Goal: Contribute content: Contribute content

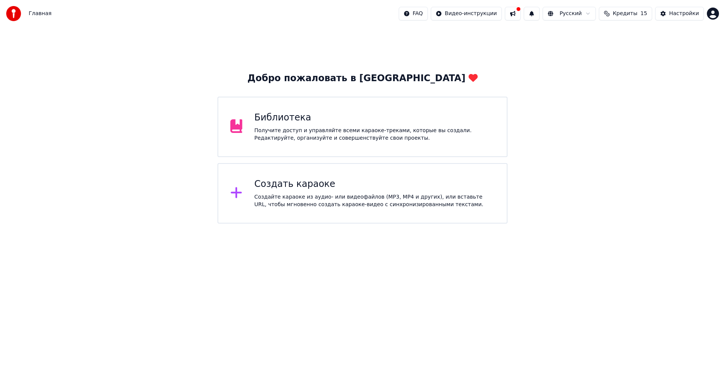
click at [306, 129] on div "Получите доступ и управляйте всеми караоке-треками, которые вы создали. Редакти…" at bounding box center [374, 134] width 240 height 15
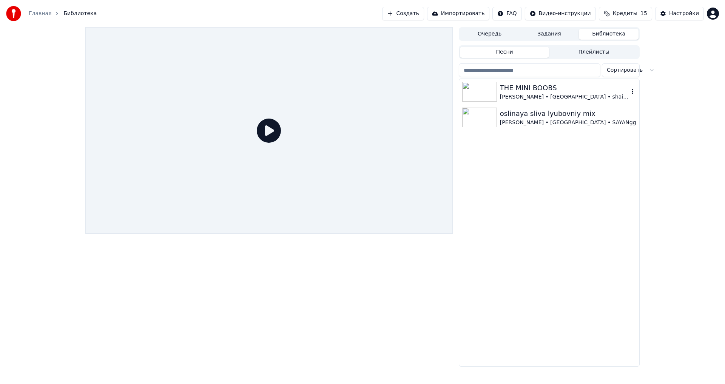
click at [526, 95] on div "[PERSON_NAME] • [GEOGRAPHIC_DATA] • shaich" at bounding box center [564, 97] width 129 height 8
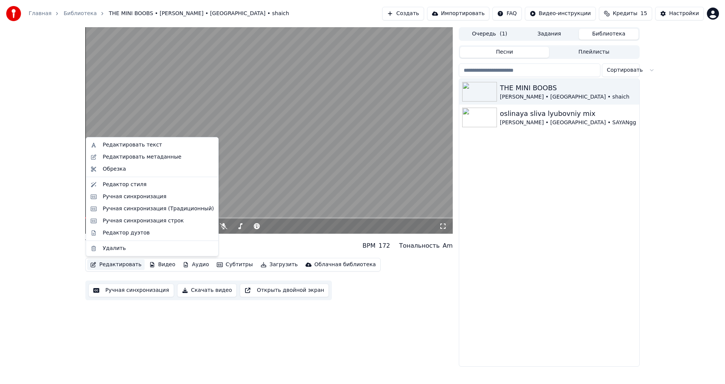
click at [124, 267] on button "Редактировать" at bounding box center [115, 264] width 57 height 11
click at [129, 143] on div "Редактировать текст" at bounding box center [132, 145] width 59 height 8
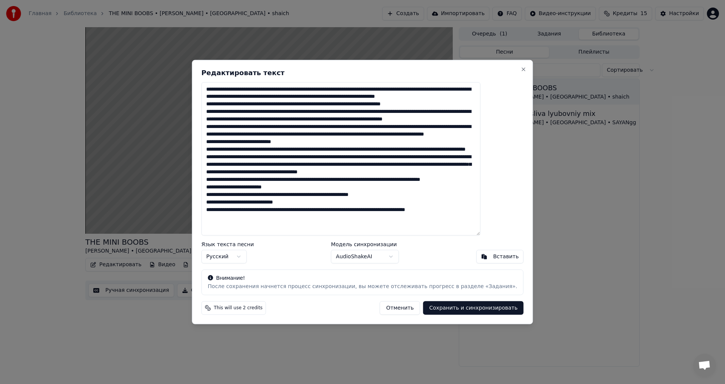
click at [306, 91] on textarea at bounding box center [340, 159] width 279 height 154
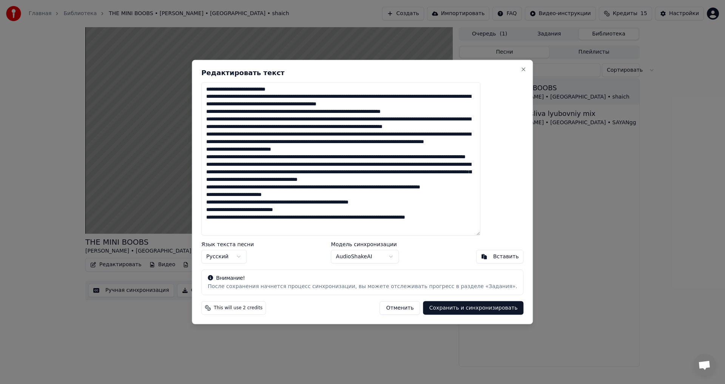
click at [336, 96] on textarea at bounding box center [340, 159] width 279 height 154
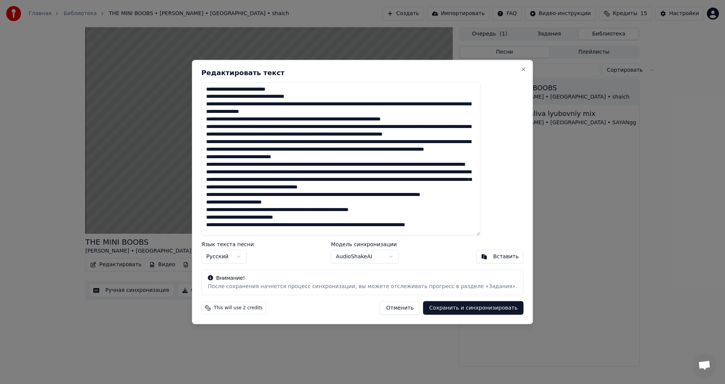
click at [333, 105] on textarea at bounding box center [340, 159] width 279 height 154
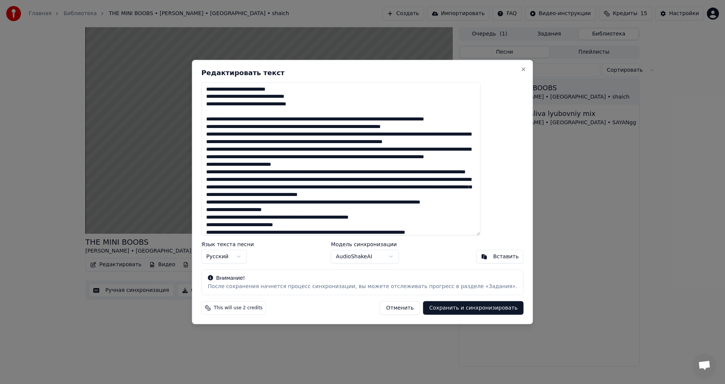
click at [289, 112] on textarea at bounding box center [340, 159] width 279 height 154
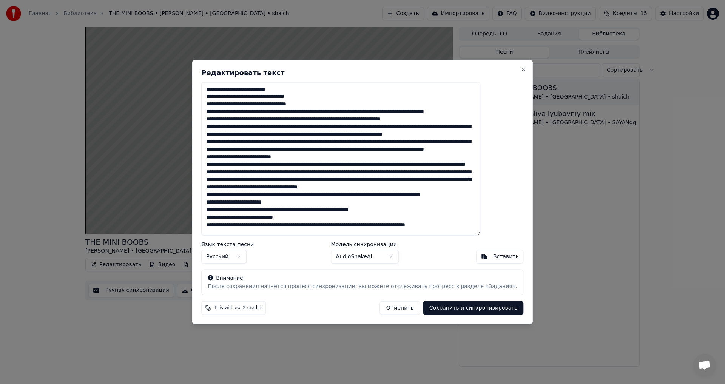
click at [288, 111] on textarea at bounding box center [340, 159] width 279 height 154
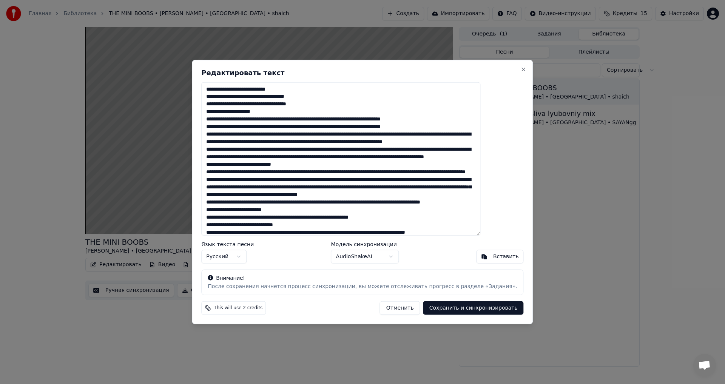
click at [302, 119] on textarea at bounding box center [340, 159] width 279 height 154
click at [227, 120] on textarea at bounding box center [340, 159] width 279 height 154
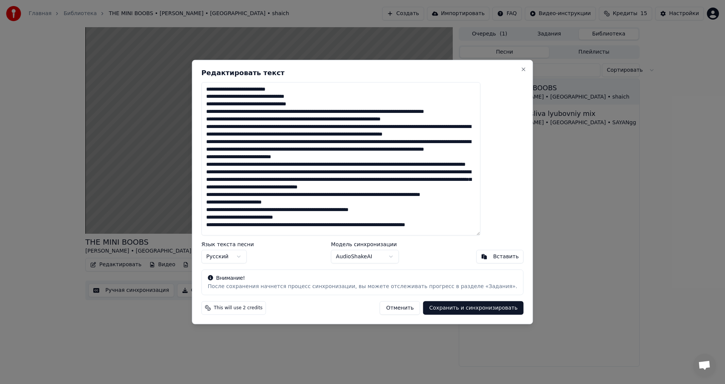
click at [288, 112] on textarea at bounding box center [340, 159] width 279 height 154
click at [288, 113] on textarea at bounding box center [340, 159] width 279 height 154
click at [289, 112] on textarea at bounding box center [340, 159] width 279 height 154
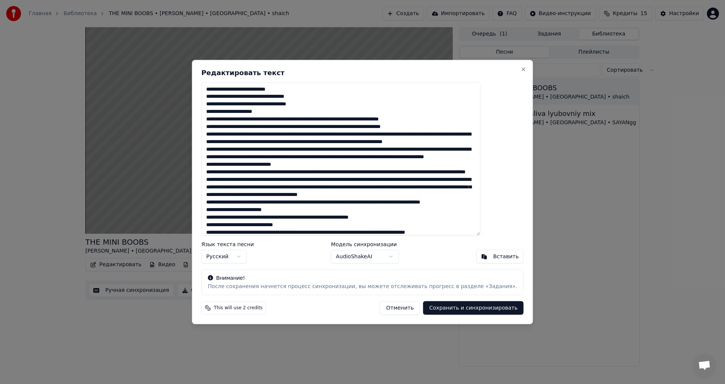
click at [299, 119] on textarea at bounding box center [340, 159] width 279 height 154
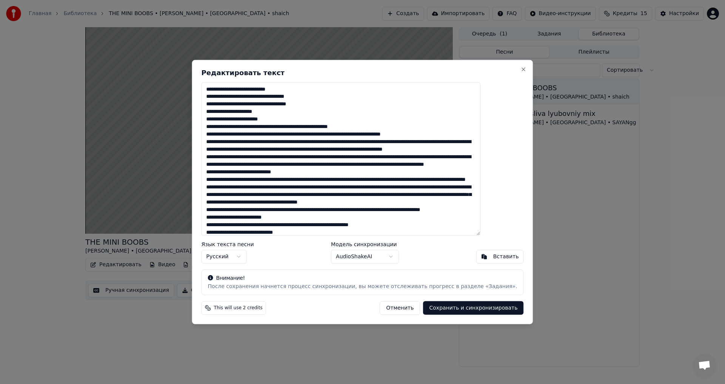
click at [305, 128] on textarea at bounding box center [340, 159] width 279 height 154
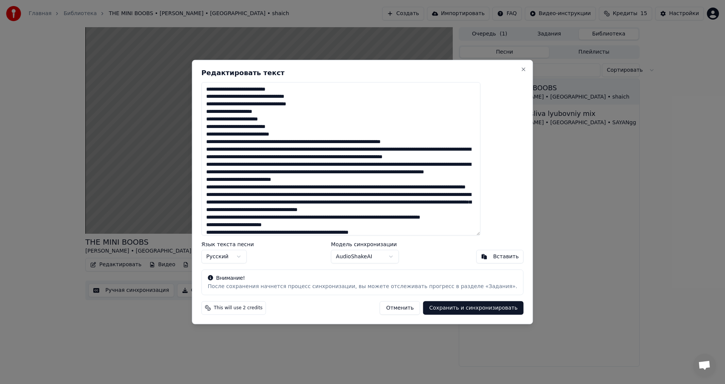
click at [229, 127] on textarea at bounding box center [340, 159] width 279 height 154
click at [331, 142] on textarea at bounding box center [340, 159] width 279 height 154
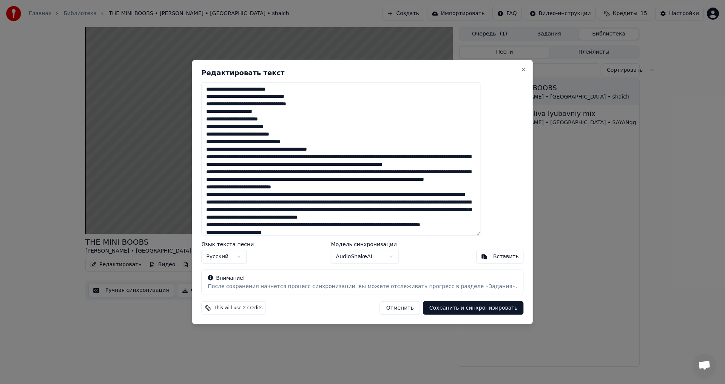
click at [326, 157] on textarea at bounding box center [340, 159] width 279 height 154
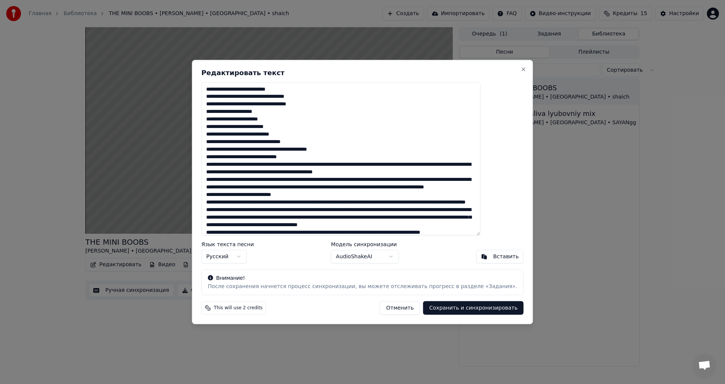
click at [300, 165] on textarea at bounding box center [340, 159] width 279 height 154
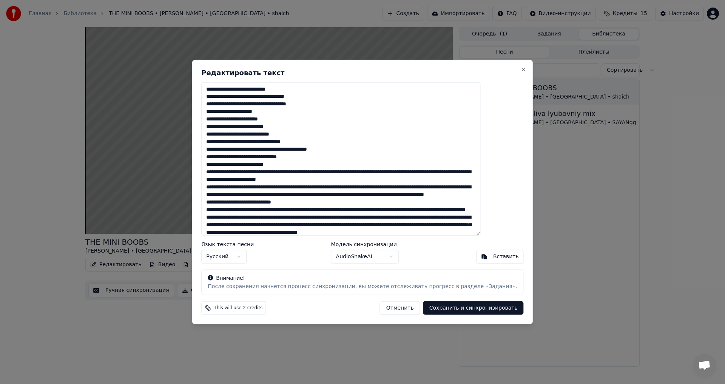
click at [276, 172] on textarea at bounding box center [340, 159] width 279 height 154
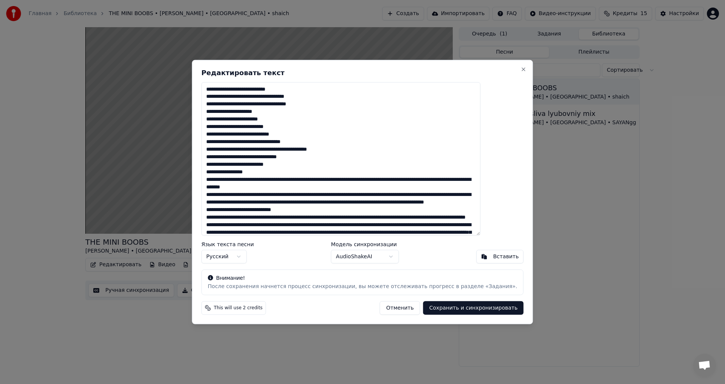
click at [292, 179] on textarea at bounding box center [340, 159] width 279 height 154
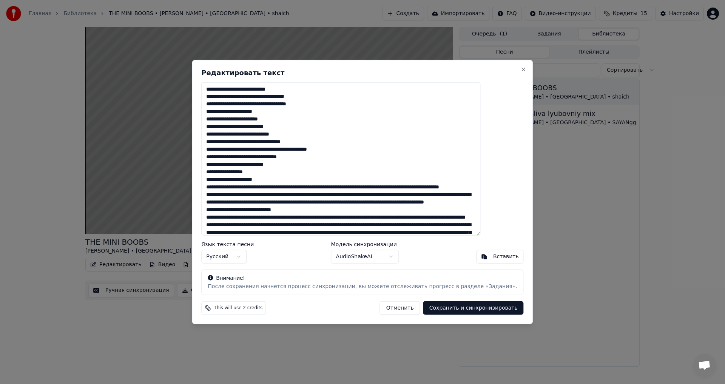
click at [337, 186] on textarea at bounding box center [340, 159] width 279 height 154
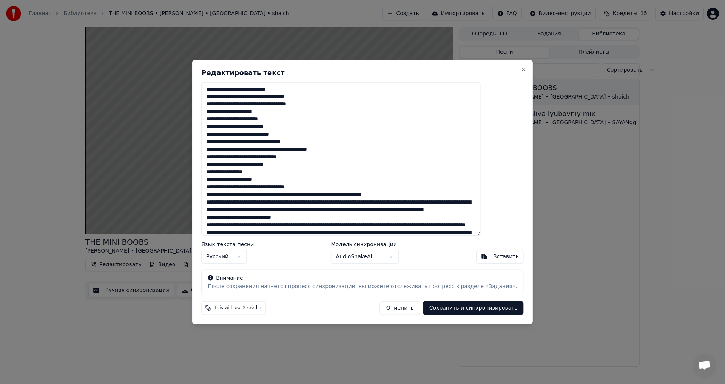
click at [319, 195] on textarea at bounding box center [340, 159] width 279 height 154
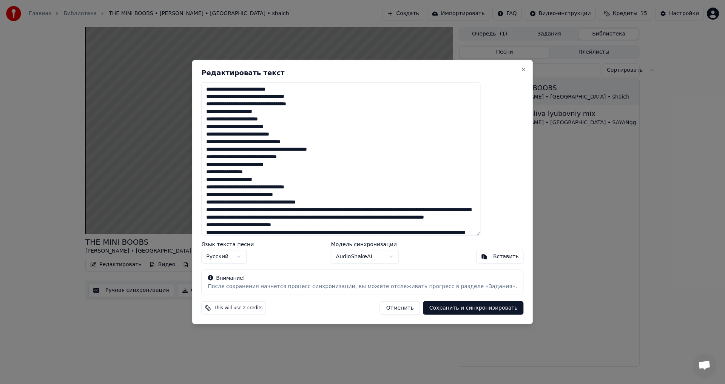
click at [312, 210] on textarea at bounding box center [340, 159] width 279 height 154
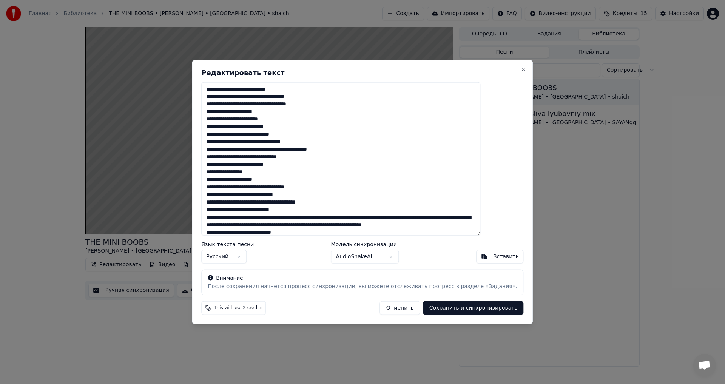
click at [316, 218] on textarea at bounding box center [340, 159] width 279 height 154
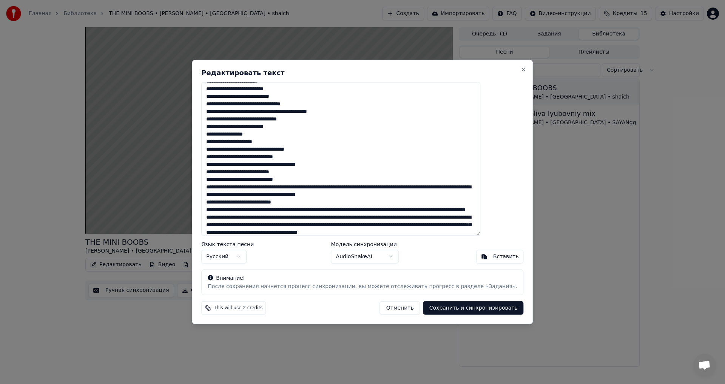
scroll to position [75, 0]
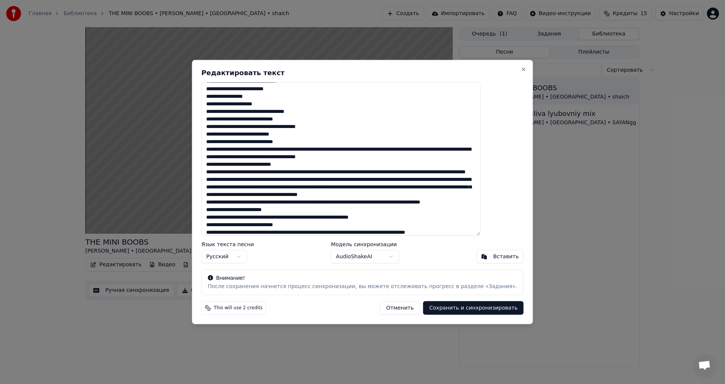
click at [324, 152] on textarea at bounding box center [340, 159] width 279 height 154
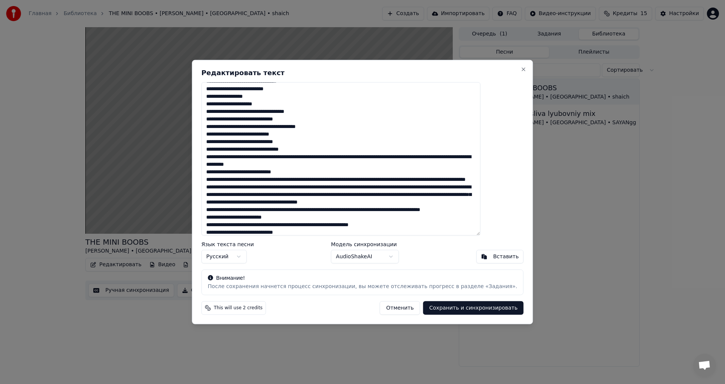
click at [341, 157] on textarea at bounding box center [340, 159] width 279 height 154
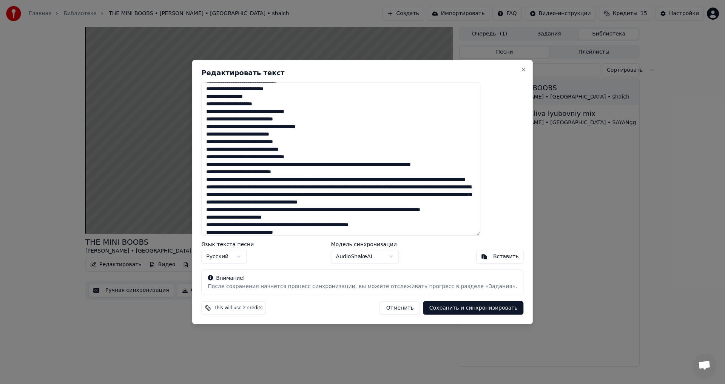
click at [323, 164] on textarea at bounding box center [340, 159] width 279 height 154
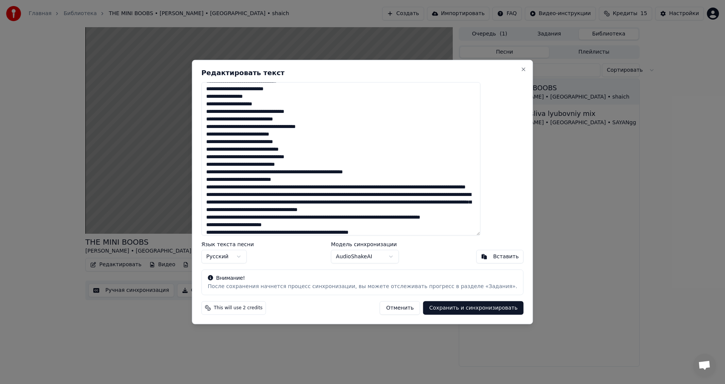
click at [319, 172] on textarea at bounding box center [340, 159] width 279 height 154
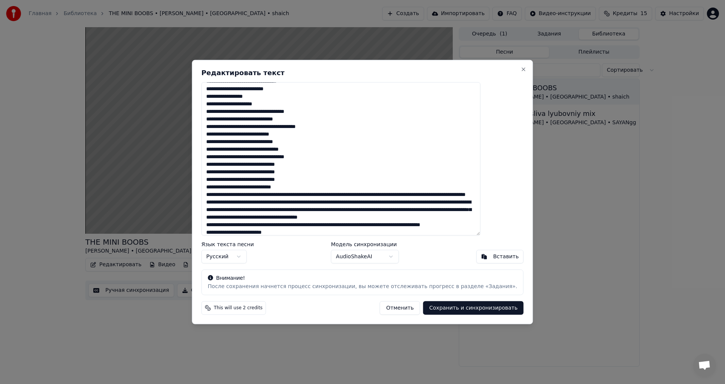
click at [319, 194] on textarea at bounding box center [340, 159] width 279 height 154
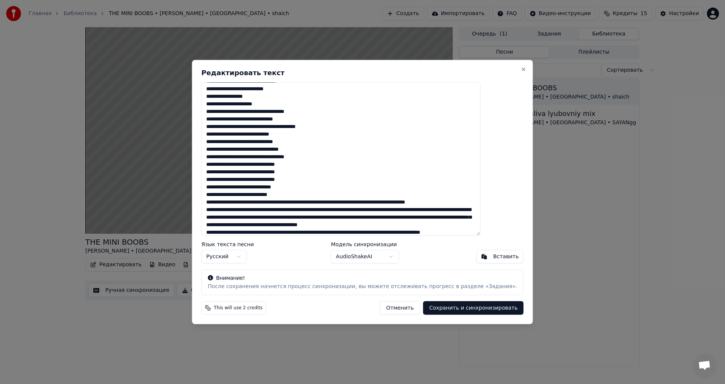
click at [322, 203] on textarea at bounding box center [340, 159] width 279 height 154
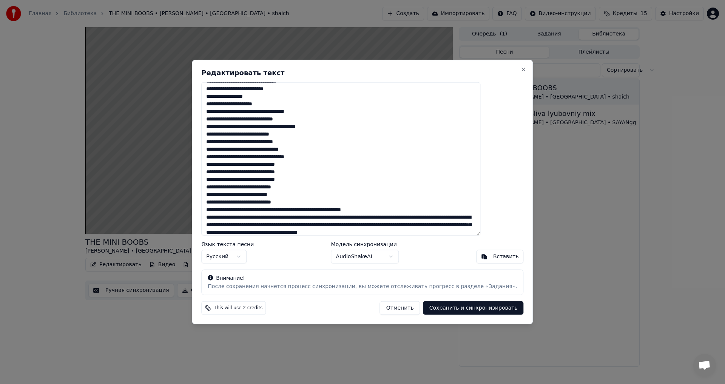
click at [321, 211] on textarea at bounding box center [340, 159] width 279 height 154
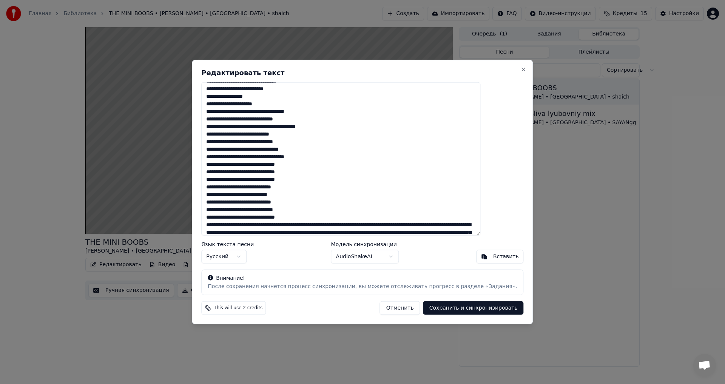
scroll to position [147, 0]
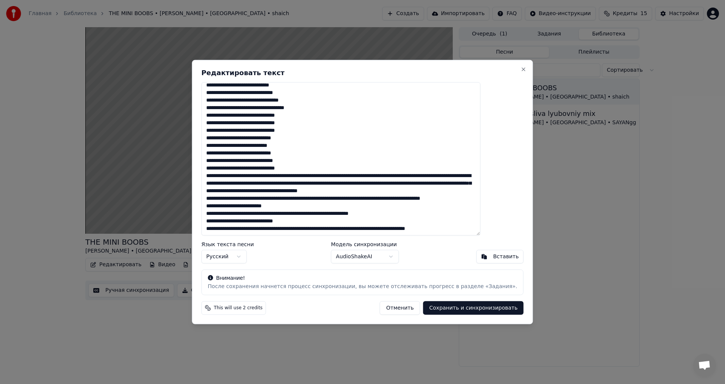
click at [336, 154] on textarea at bounding box center [340, 159] width 279 height 154
click at [353, 160] on textarea at bounding box center [340, 159] width 279 height 154
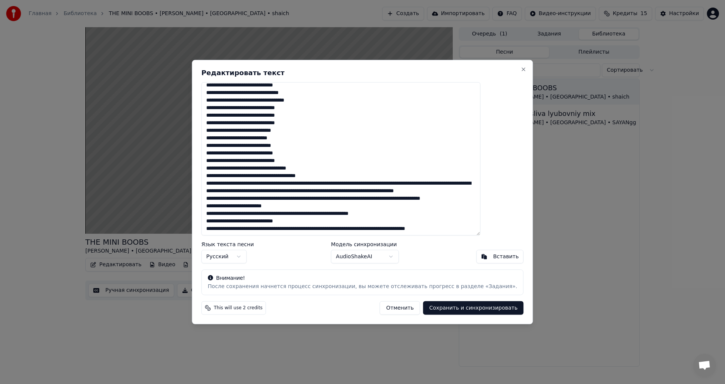
click at [337, 168] on textarea at bounding box center [340, 159] width 279 height 154
click at [339, 169] on textarea at bounding box center [340, 159] width 279 height 154
click at [335, 176] on textarea at bounding box center [340, 159] width 279 height 154
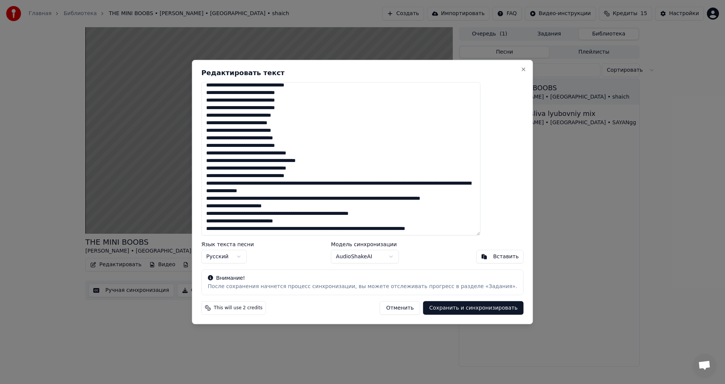
click at [321, 183] on textarea at bounding box center [340, 159] width 279 height 154
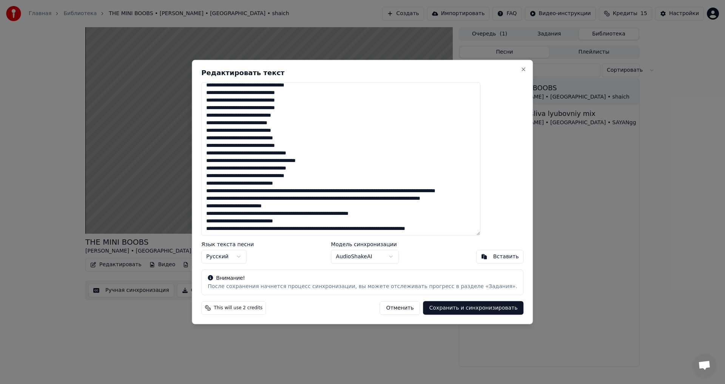
click at [351, 190] on textarea at bounding box center [340, 159] width 279 height 154
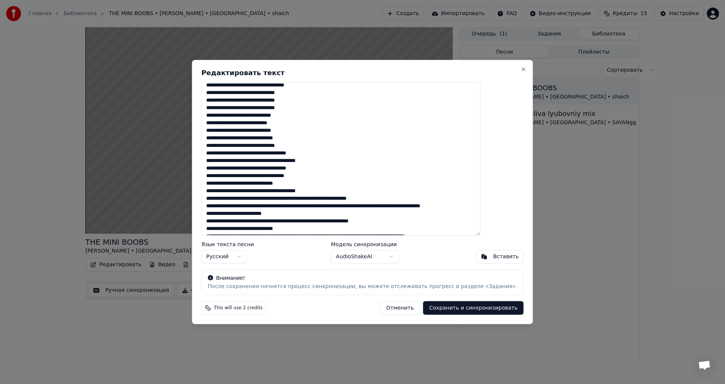
click at [321, 198] on textarea at bounding box center [340, 159] width 279 height 154
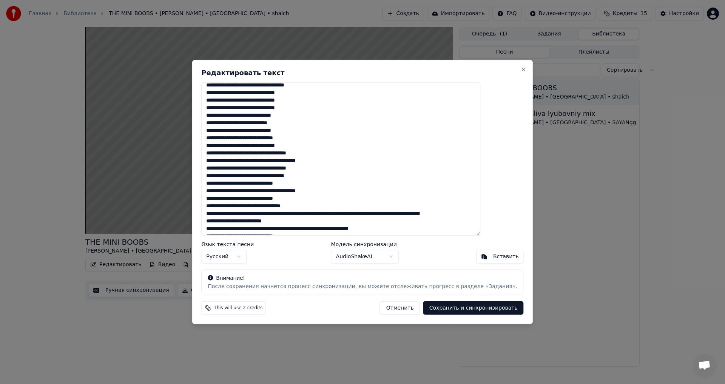
scroll to position [177, 0]
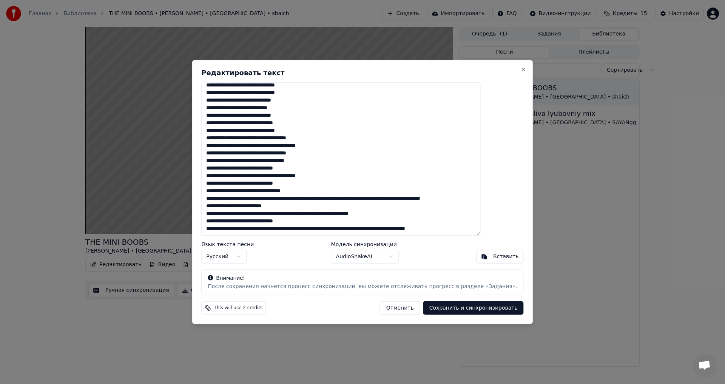
click at [330, 184] on textarea at bounding box center [340, 159] width 279 height 154
click at [330, 190] on textarea at bounding box center [340, 159] width 279 height 154
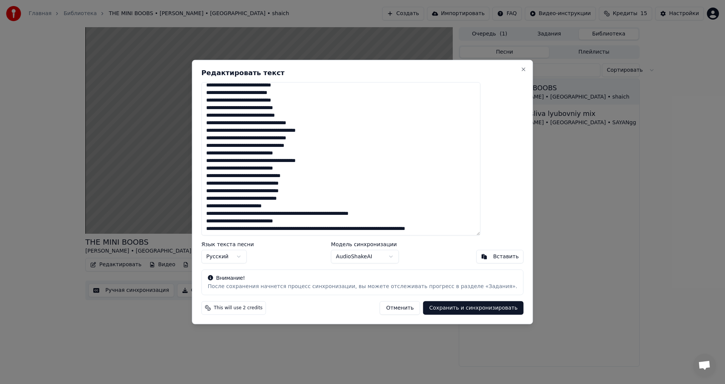
click at [345, 212] on textarea at bounding box center [340, 159] width 279 height 154
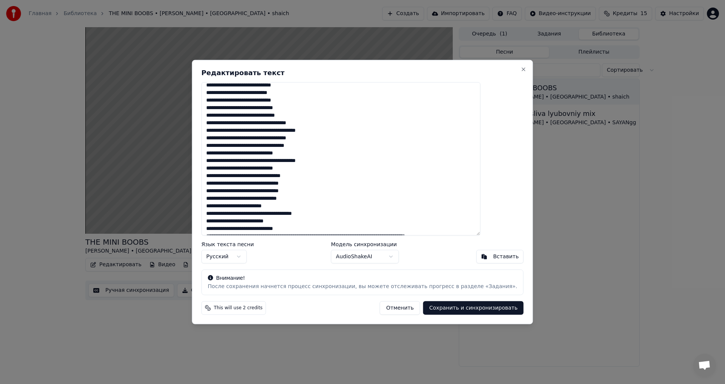
scroll to position [192, 0]
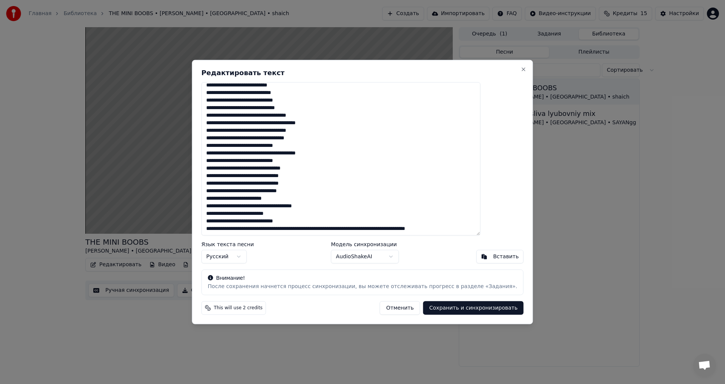
click at [321, 221] on textarea at bounding box center [340, 159] width 279 height 154
click at [323, 228] on textarea at bounding box center [340, 159] width 279 height 154
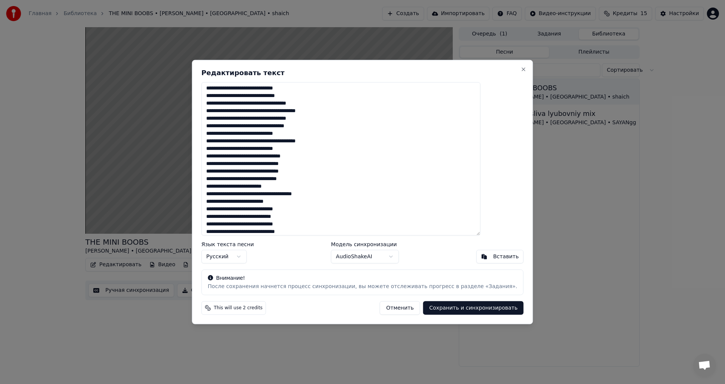
scroll to position [200, 0]
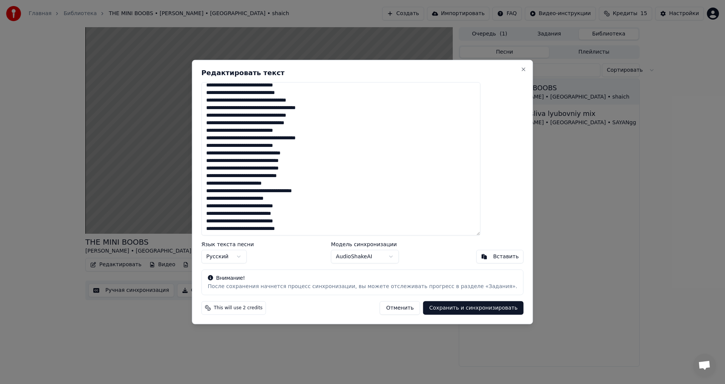
click at [327, 229] on textarea at bounding box center [340, 159] width 279 height 154
drag, startPoint x: 316, startPoint y: 228, endPoint x: 226, endPoint y: 232, distance: 89.1
click at [226, 232] on textarea at bounding box center [340, 159] width 279 height 154
click at [336, 230] on textarea at bounding box center [340, 159] width 279 height 154
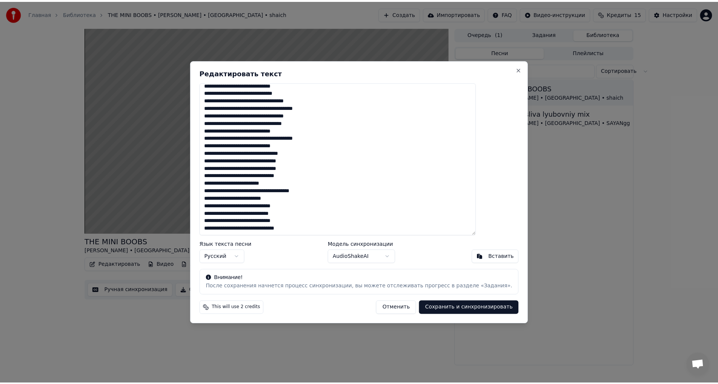
scroll to position [205, 0]
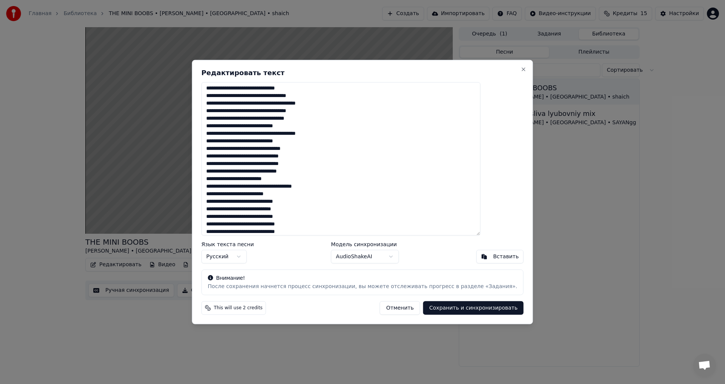
type textarea "**********"
click at [451, 309] on button "Сохранить и синхронизировать" at bounding box center [473, 308] width 100 height 14
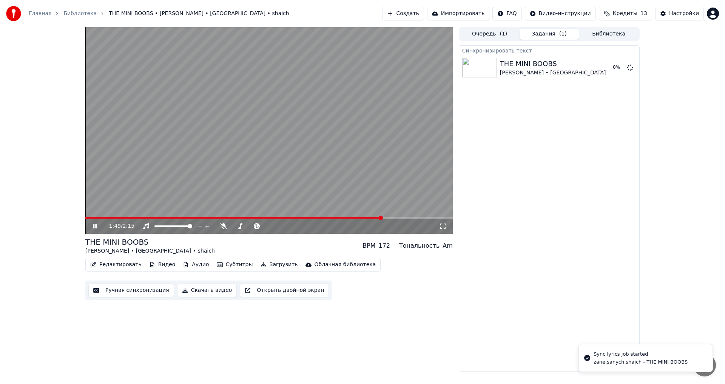
click at [349, 110] on video at bounding box center [268, 130] width 367 height 206
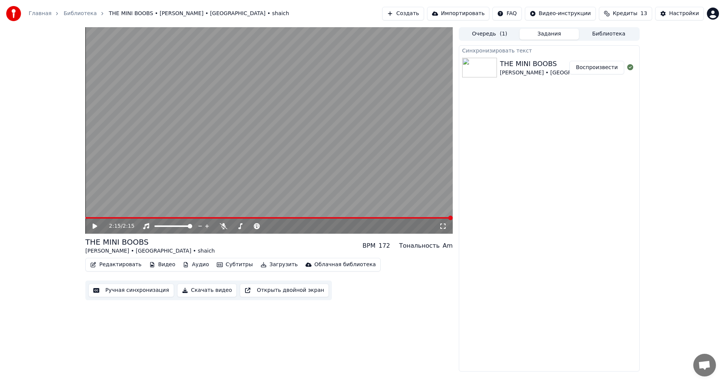
click at [108, 264] on button "Редактировать" at bounding box center [115, 264] width 57 height 11
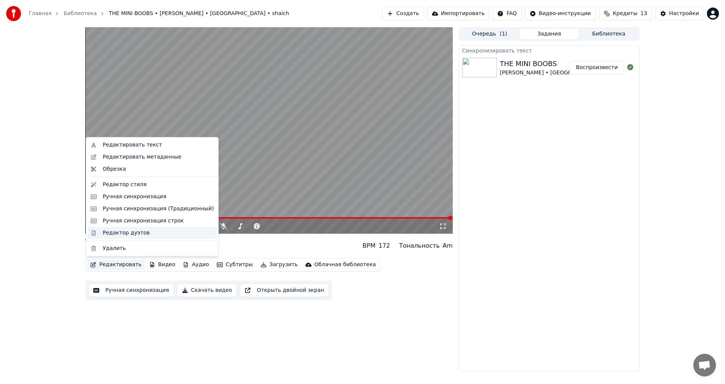
click at [119, 231] on div "Редактор дуэтов" at bounding box center [126, 233] width 47 height 8
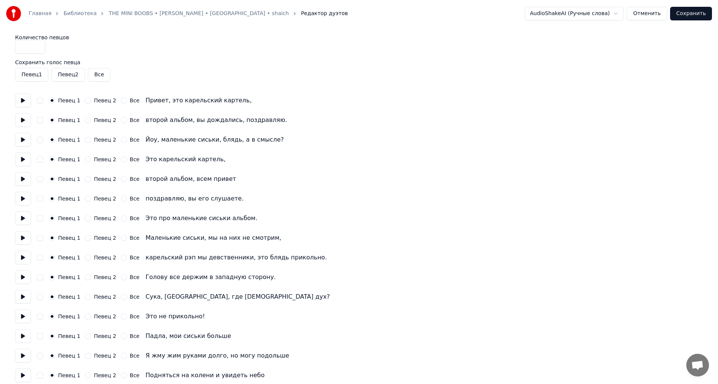
click at [85, 140] on button "Певец 2" at bounding box center [88, 140] width 6 height 6
click at [85, 159] on button "Певец 2" at bounding box center [88, 159] width 6 height 6
click at [87, 219] on button "Певец 2" at bounding box center [88, 218] width 6 height 6
click at [85, 236] on button "Певец 2" at bounding box center [88, 238] width 6 height 6
click at [85, 297] on button "Певец 2" at bounding box center [88, 297] width 6 height 6
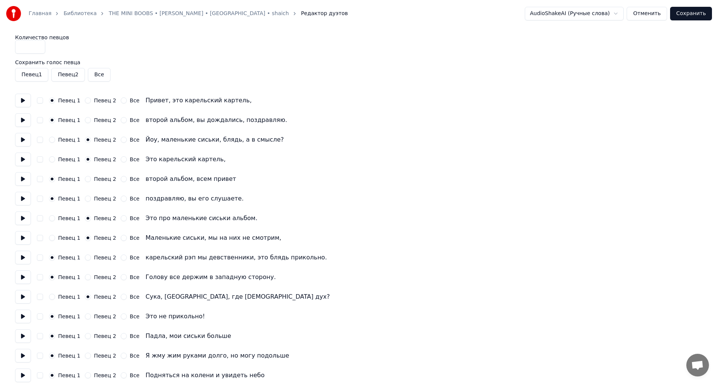
click at [85, 319] on button "Певец 2" at bounding box center [88, 316] width 6 height 6
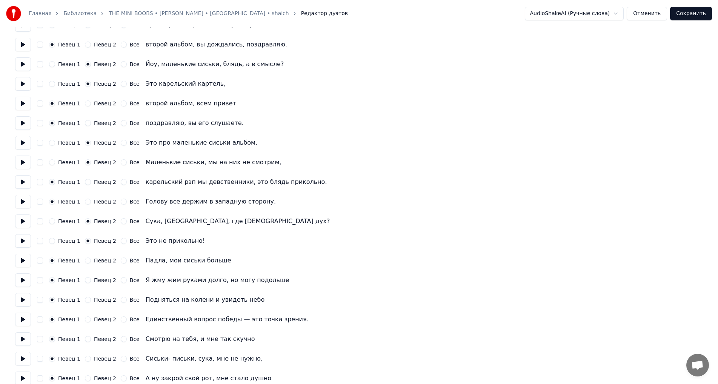
click at [86, 297] on button "Певец 2" at bounding box center [88, 300] width 6 height 6
drag, startPoint x: 85, startPoint y: 317, endPoint x: 89, endPoint y: 316, distance: 4.2
click at [85, 317] on button "Певец 2" at bounding box center [88, 319] width 6 height 6
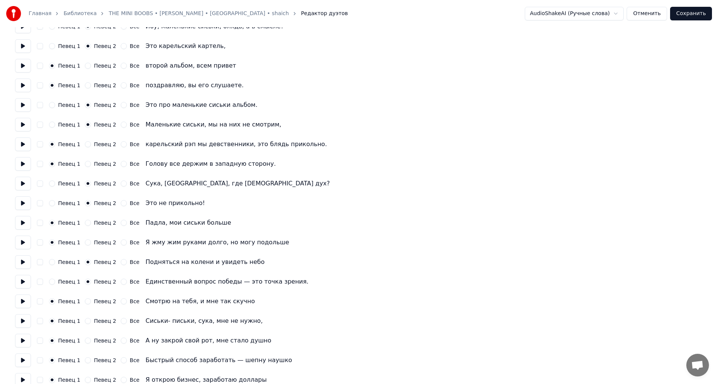
click at [86, 341] on button "Певец 2" at bounding box center [88, 340] width 6 height 6
click at [88, 359] on button "Певец 2" at bounding box center [88, 360] width 6 height 6
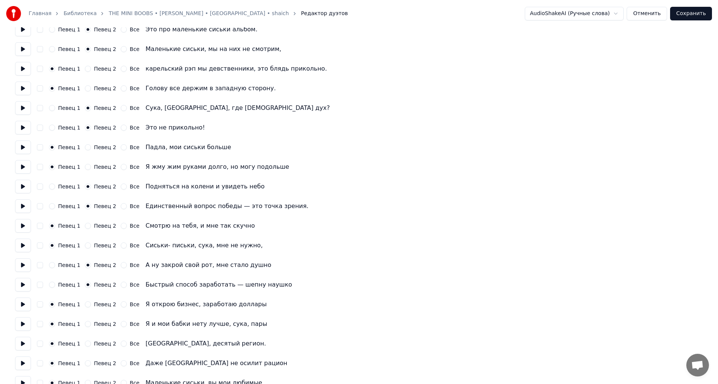
click at [85, 343] on button "Певец 2" at bounding box center [88, 343] width 6 height 6
click at [85, 363] on button "Певец 2" at bounding box center [88, 363] width 6 height 6
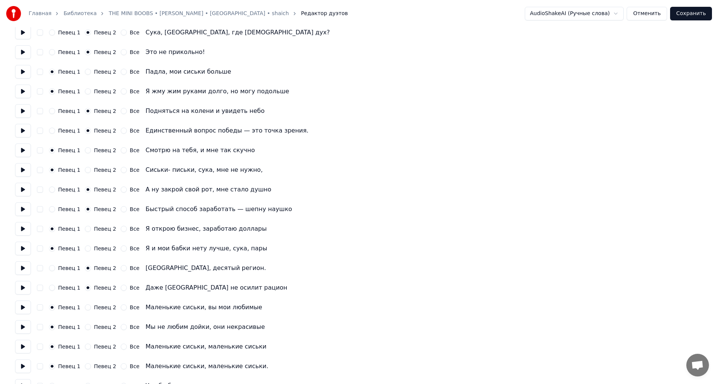
click at [121, 308] on button "Все" at bounding box center [124, 307] width 6 height 6
click at [121, 327] on button "Все" at bounding box center [124, 327] width 6 height 6
click at [121, 346] on button "Все" at bounding box center [124, 346] width 6 height 6
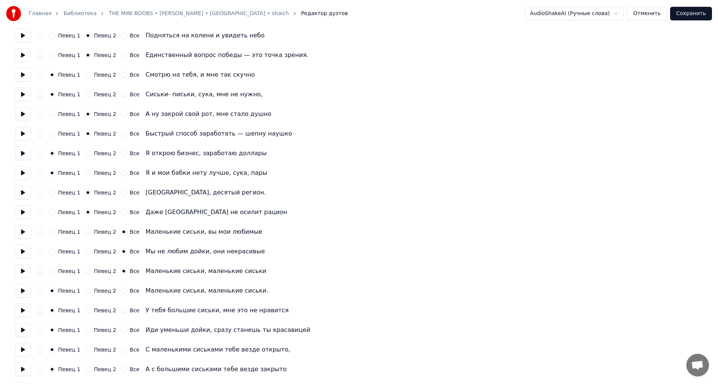
click at [121, 291] on button "Все" at bounding box center [124, 291] width 6 height 6
click at [121, 350] on button "Все" at bounding box center [124, 349] width 6 height 6
click at [121, 370] on button "Все" at bounding box center [124, 369] width 6 height 6
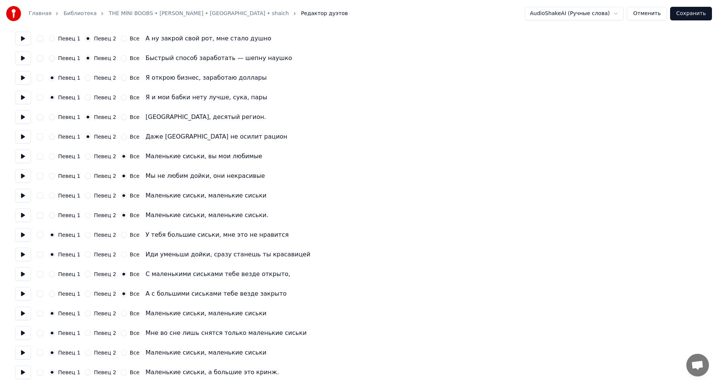
drag, startPoint x: 120, startPoint y: 354, endPoint x: 119, endPoint y: 363, distance: 9.9
click at [121, 354] on button "Все" at bounding box center [124, 352] width 6 height 6
click at [121, 373] on button "Все" at bounding box center [124, 372] width 6 height 6
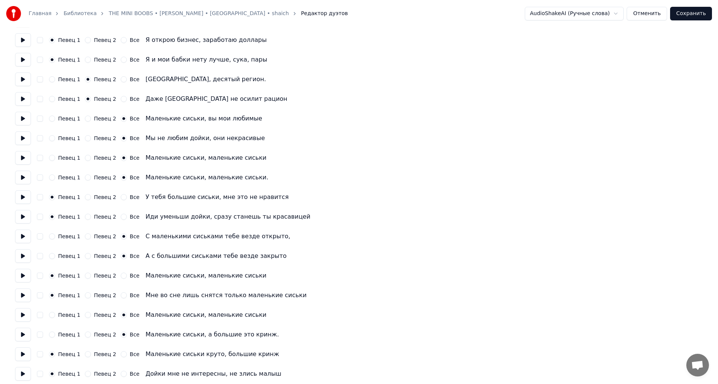
scroll to position [491, 0]
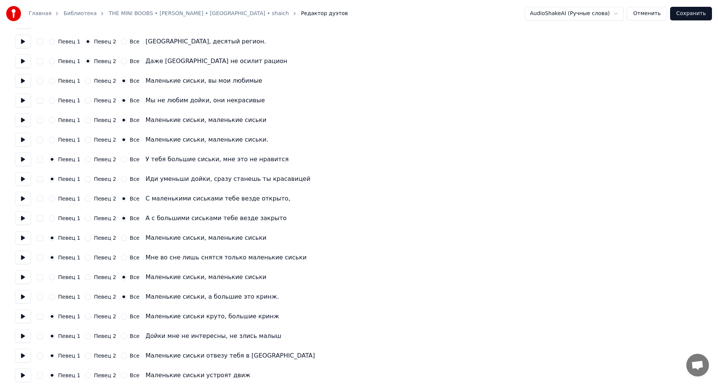
click at [121, 356] on button "Все" at bounding box center [124, 356] width 6 height 6
click at [121, 375] on button "Все" at bounding box center [124, 375] width 6 height 6
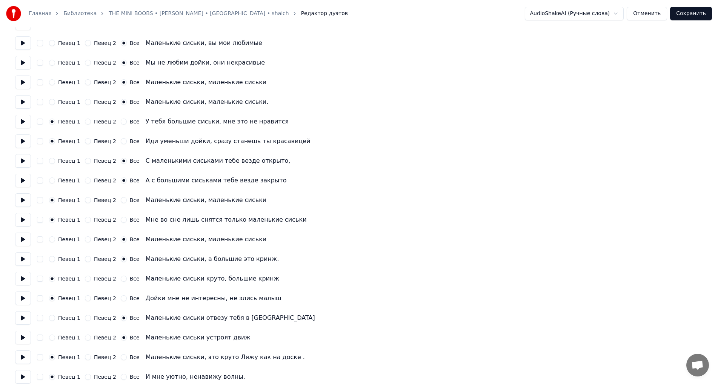
scroll to position [566, 0]
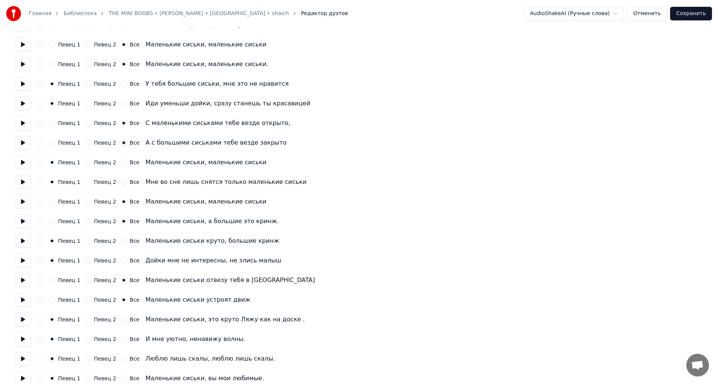
click at [121, 359] on button "Все" at bounding box center [124, 359] width 6 height 6
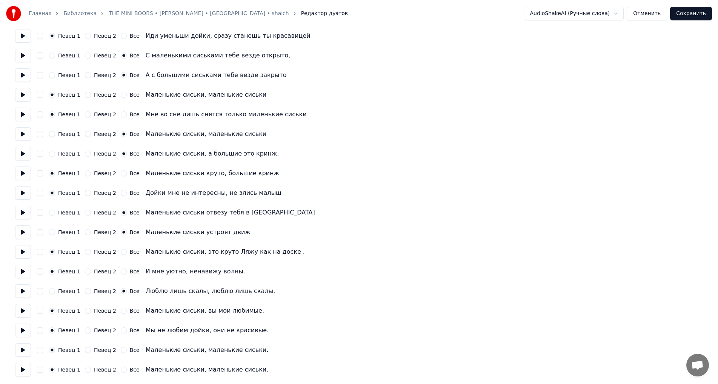
click at [121, 311] on button "Все" at bounding box center [124, 311] width 6 height 6
click at [121, 330] on button "Все" at bounding box center [124, 330] width 6 height 6
click at [121, 348] on button "Все" at bounding box center [124, 350] width 6 height 6
click at [121, 372] on button "Все" at bounding box center [124, 369] width 6 height 6
click at [121, 252] on button "Все" at bounding box center [124, 252] width 6 height 6
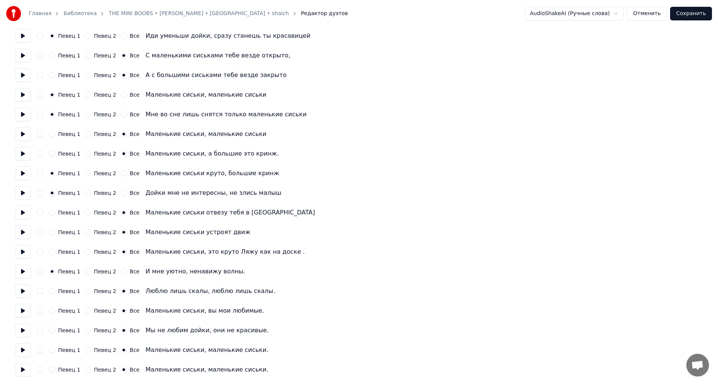
click at [122, 252] on circle "button" at bounding box center [123, 252] width 3 height 3
click at [52, 251] on button "Певец 1" at bounding box center [52, 252] width 6 height 6
click at [696, 13] on button "Сохранить" at bounding box center [691, 14] width 42 height 14
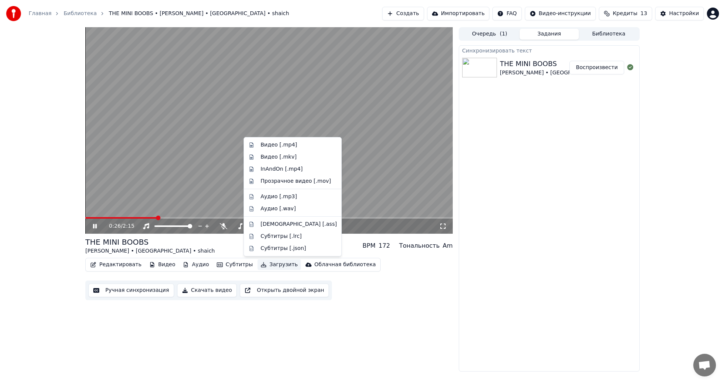
click at [257, 263] on button "Загрузить" at bounding box center [278, 264] width 43 height 11
click at [276, 145] on div "Видео [.mp4]" at bounding box center [278, 145] width 37 height 8
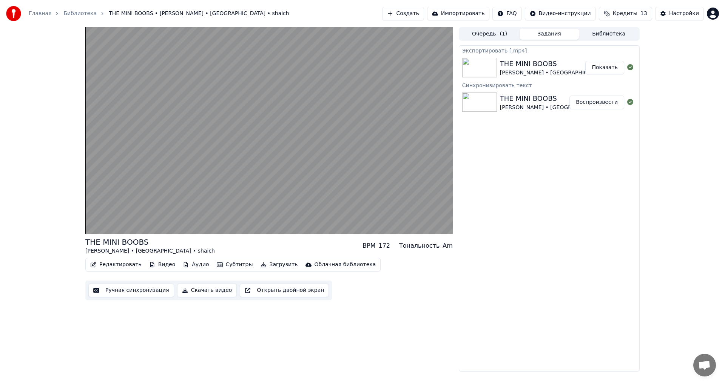
click at [618, 67] on button "Показать" at bounding box center [604, 68] width 39 height 14
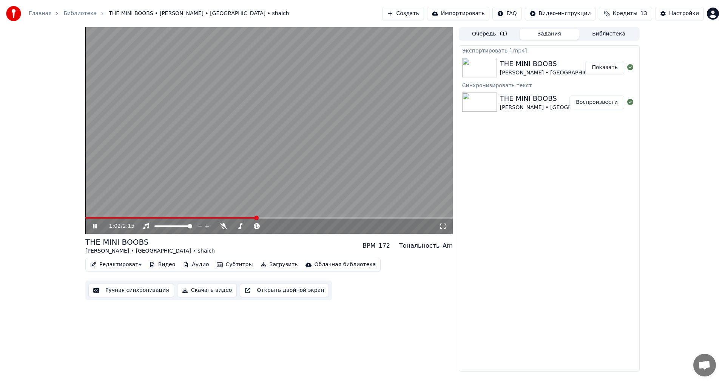
click at [330, 162] on video at bounding box center [268, 130] width 367 height 206
click at [423, 15] on button "Создать" at bounding box center [403, 14] width 42 height 14
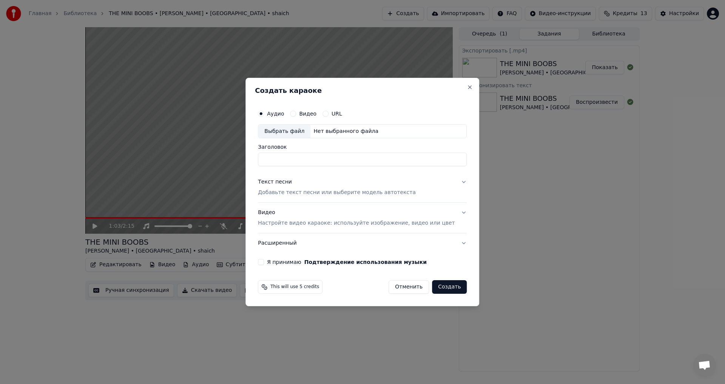
click at [285, 133] on div "Выбрать файл" at bounding box center [284, 132] width 52 height 14
click at [402, 160] on input "**********" at bounding box center [362, 160] width 209 height 14
type input "**********"
click at [283, 179] on div "Текст песни" at bounding box center [275, 183] width 34 height 8
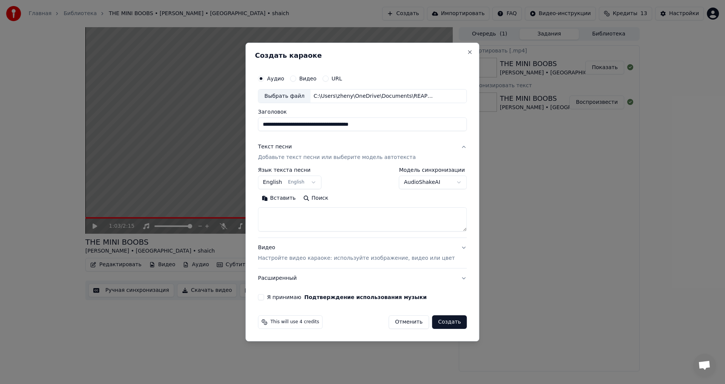
click at [283, 183] on body "Главная Библиотека THE MINI BOOBS • [PERSON_NAME] • [GEOGRAPHIC_DATA] • shaich …" at bounding box center [362, 192] width 725 height 384
select select "**"
click at [283, 259] on p "Настройте видео караоке: используйте изображение, видео или цвет" at bounding box center [356, 258] width 197 height 8
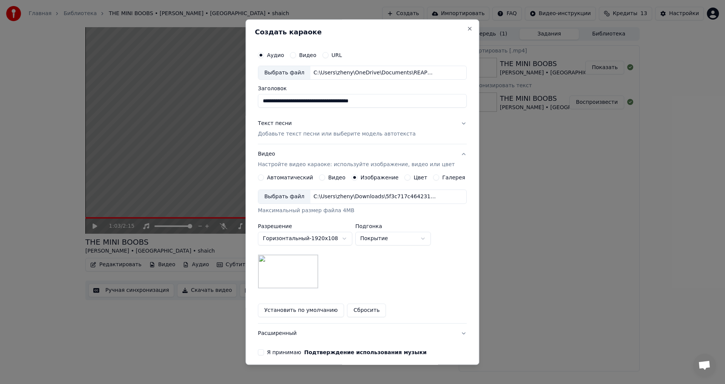
click at [282, 333] on button "Расширенный" at bounding box center [362, 334] width 209 height 20
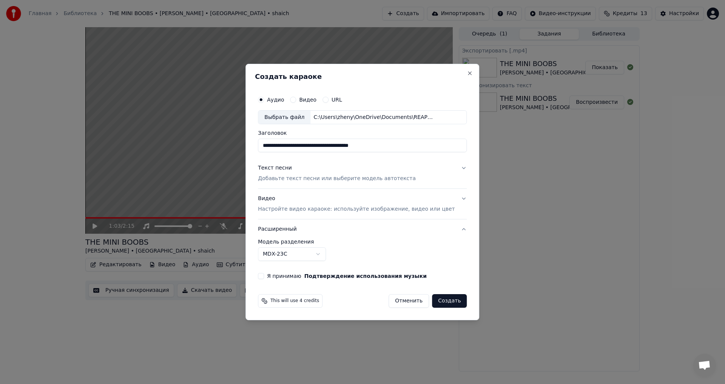
click at [264, 276] on button "Я принимаю Подтверждение использования музыки" at bounding box center [261, 276] width 6 height 6
click at [285, 170] on div "Текст песни" at bounding box center [275, 169] width 34 height 8
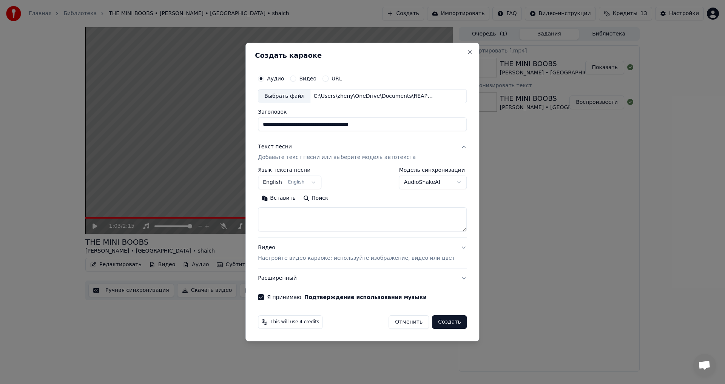
click at [286, 182] on body "Главная Библиотека THE MINI BOOBS • [PERSON_NAME] • [GEOGRAPHIC_DATA] • shaich …" at bounding box center [362, 192] width 725 height 384
select select "**"
click at [310, 211] on textarea at bounding box center [362, 220] width 209 height 24
paste textarea "**********"
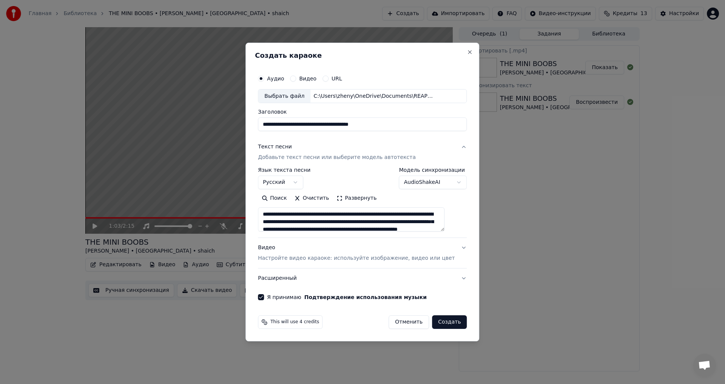
scroll to position [17, 0]
click at [359, 200] on button "Развернуть" at bounding box center [357, 198] width 48 height 12
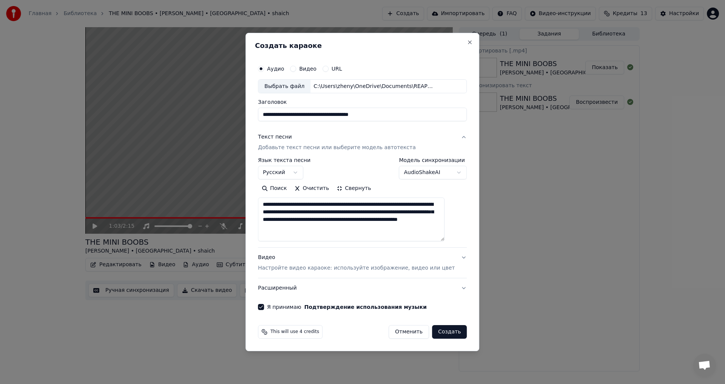
click at [314, 234] on textarea "**********" at bounding box center [351, 220] width 186 height 44
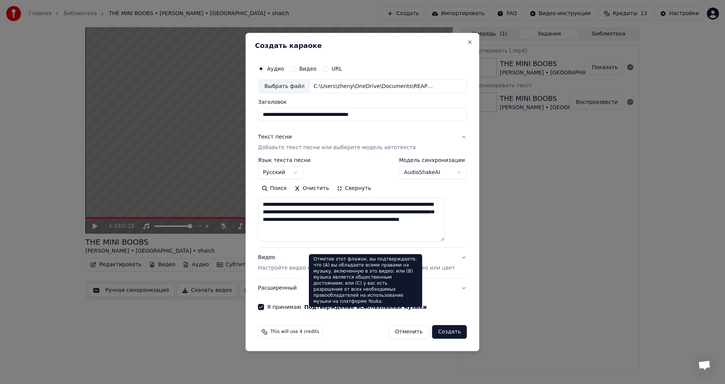
paste textarea "**********"
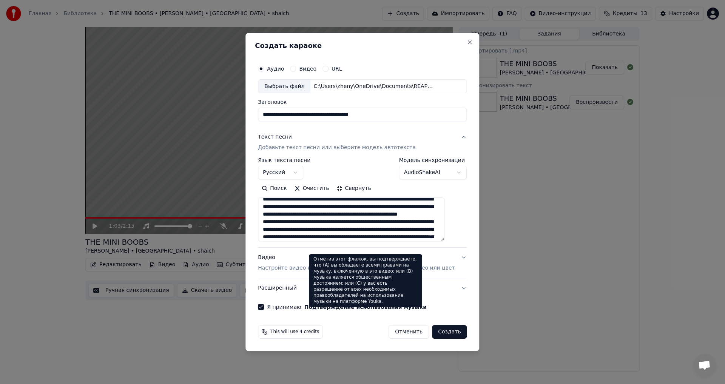
scroll to position [35, 0]
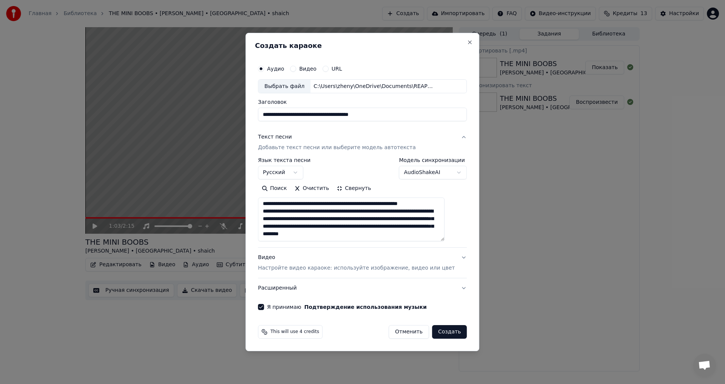
paste textarea "**********"
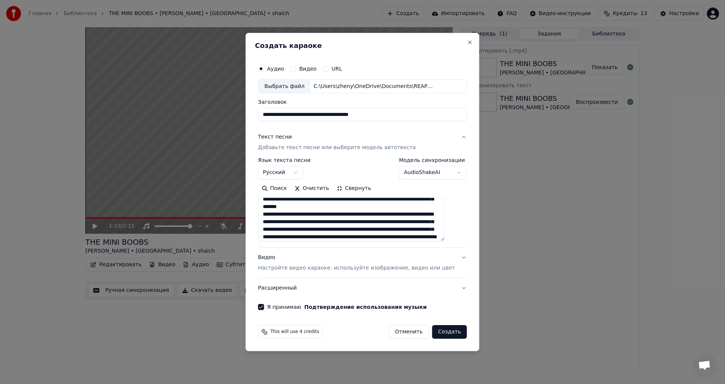
scroll to position [88, 0]
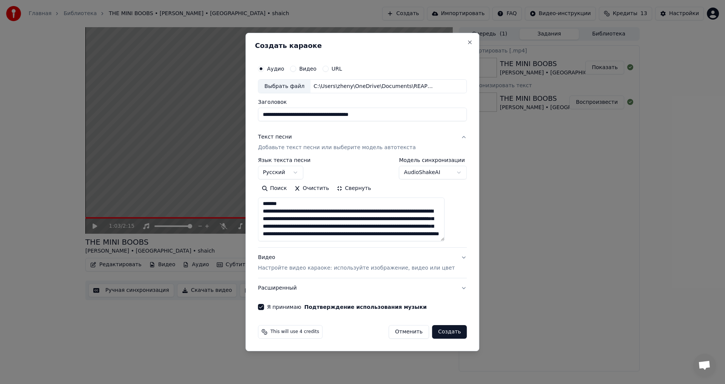
paste textarea "**********"
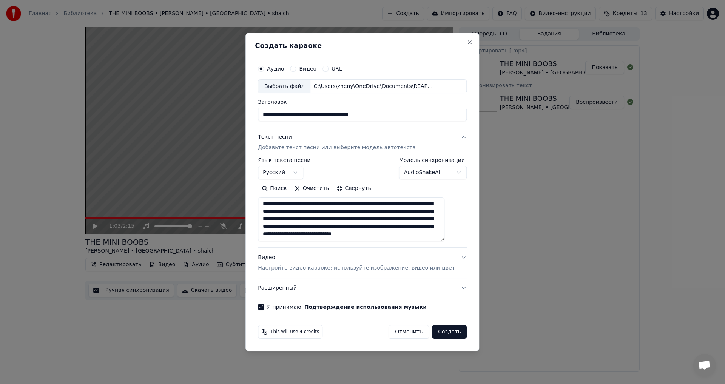
scroll to position [0, 0]
click at [390, 204] on textarea at bounding box center [351, 220] width 186 height 44
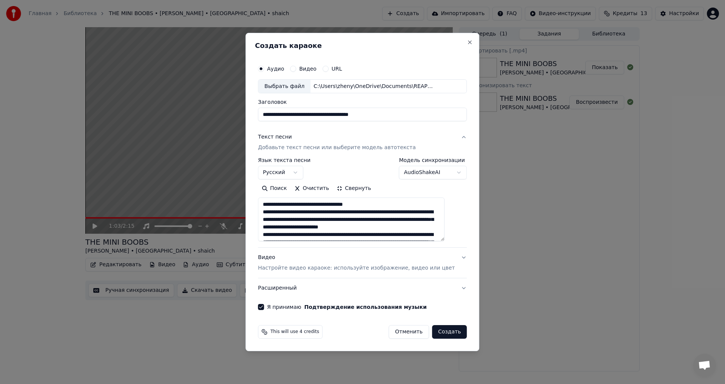
click at [389, 212] on textarea at bounding box center [351, 220] width 186 height 44
click at [378, 220] on textarea at bounding box center [351, 220] width 186 height 44
click at [382, 226] on textarea at bounding box center [351, 220] width 186 height 44
drag, startPoint x: 279, startPoint y: 236, endPoint x: 284, endPoint y: 245, distance: 11.0
click at [279, 236] on textarea at bounding box center [351, 220] width 186 height 44
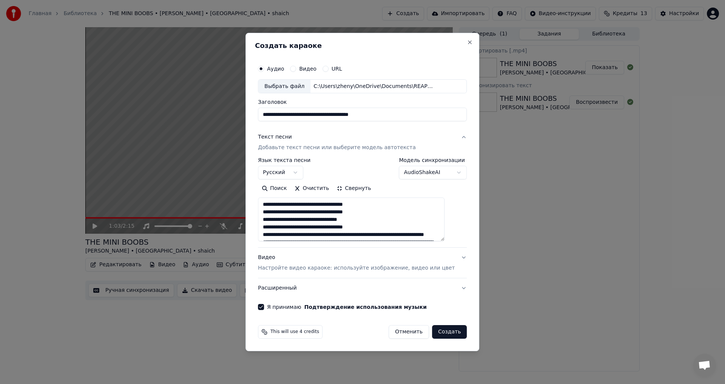
click at [376, 235] on textarea at bounding box center [351, 220] width 186 height 44
click at [380, 236] on textarea at bounding box center [351, 220] width 186 height 44
click at [283, 238] on textarea at bounding box center [351, 220] width 186 height 44
click at [286, 237] on textarea at bounding box center [351, 220] width 186 height 44
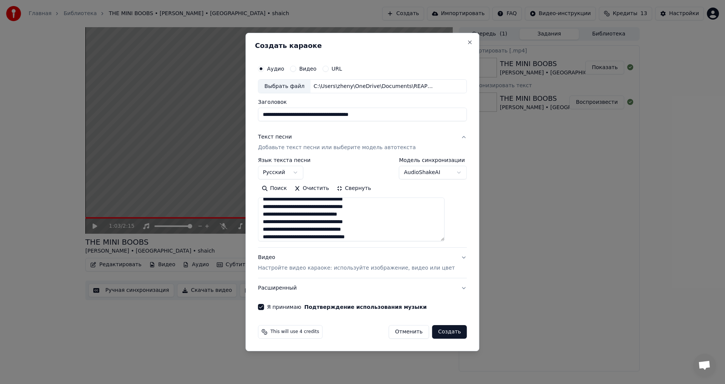
click at [290, 237] on textarea at bounding box center [351, 220] width 186 height 44
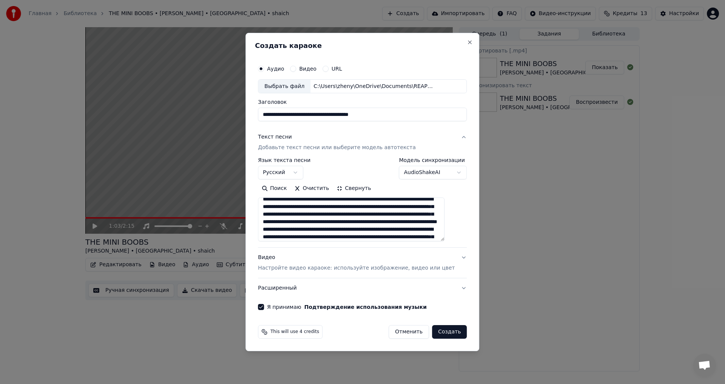
scroll to position [43, 0]
click at [393, 198] on textarea at bounding box center [351, 220] width 186 height 44
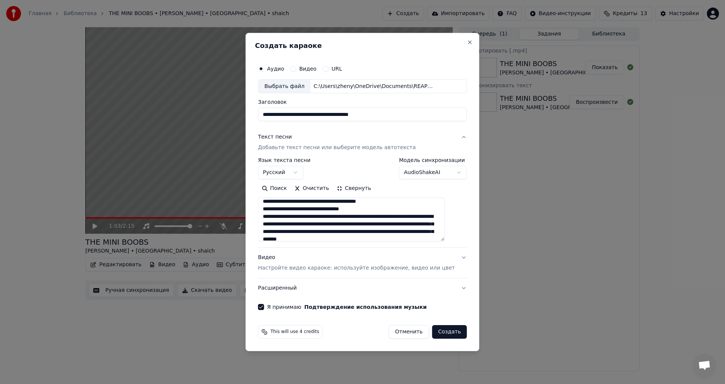
click at [352, 210] on textarea at bounding box center [351, 220] width 186 height 44
click at [353, 209] on textarea at bounding box center [351, 220] width 186 height 44
click at [385, 210] on textarea at bounding box center [351, 220] width 186 height 44
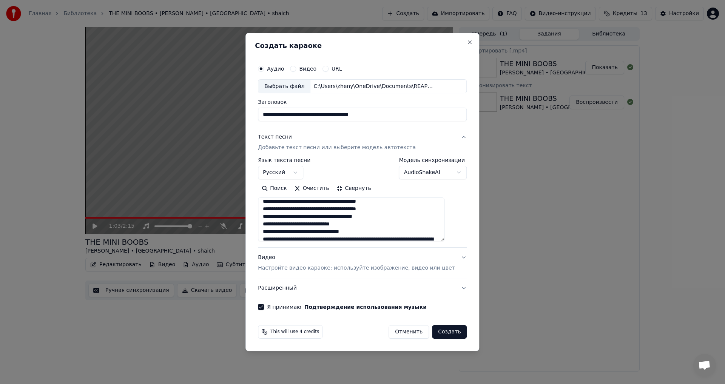
click at [368, 239] on textarea at bounding box center [351, 220] width 186 height 44
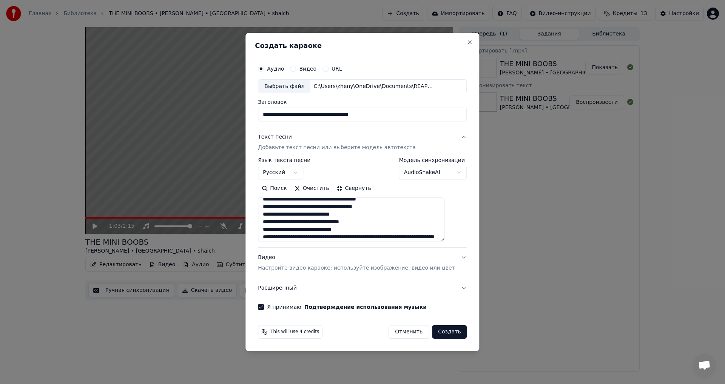
click at [387, 237] on textarea at bounding box center [351, 220] width 186 height 44
click at [378, 237] on textarea at bounding box center [351, 220] width 186 height 44
click at [348, 237] on textarea at bounding box center [351, 220] width 186 height 44
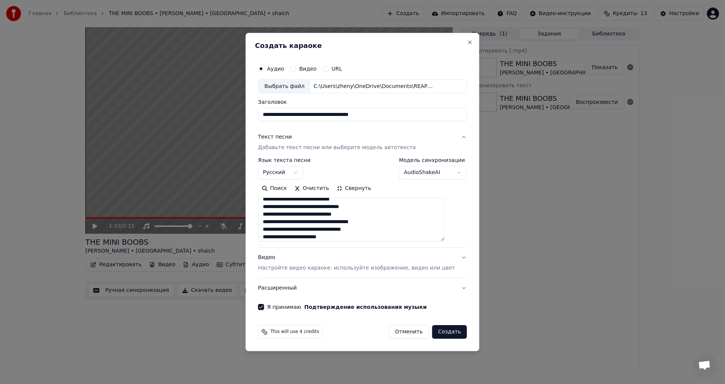
scroll to position [73, 0]
click at [376, 238] on textarea at bounding box center [351, 220] width 186 height 44
click at [366, 237] on textarea at bounding box center [351, 220] width 186 height 44
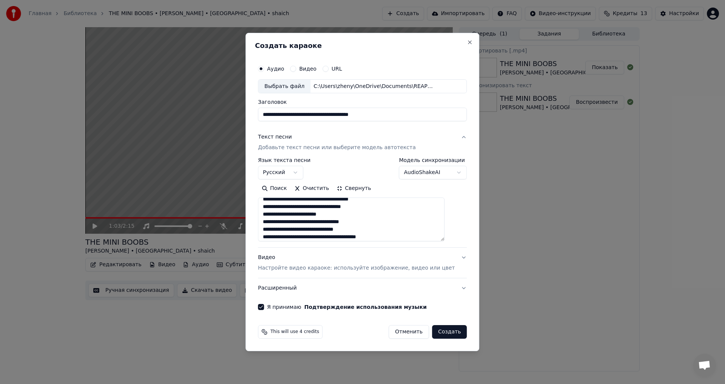
click at [328, 237] on textarea at bounding box center [351, 220] width 186 height 44
click at [364, 237] on textarea at bounding box center [351, 220] width 186 height 44
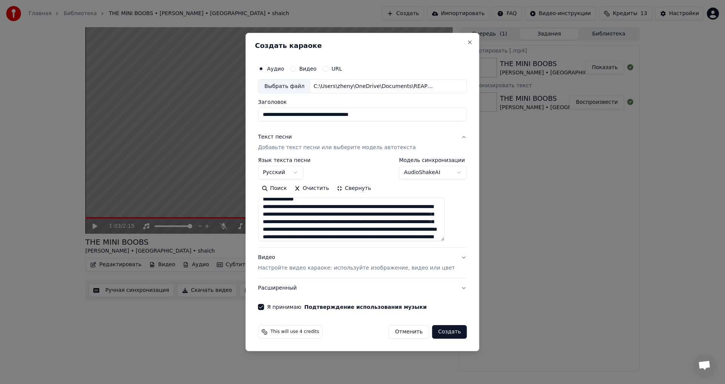
scroll to position [131, 0]
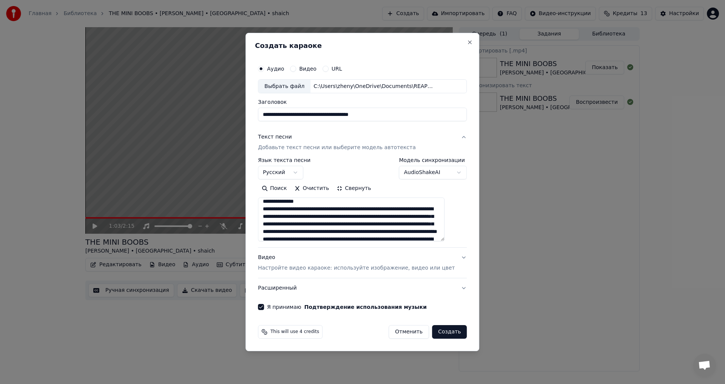
click at [322, 201] on textarea at bounding box center [351, 220] width 186 height 44
click at [274, 225] on textarea at bounding box center [351, 220] width 186 height 44
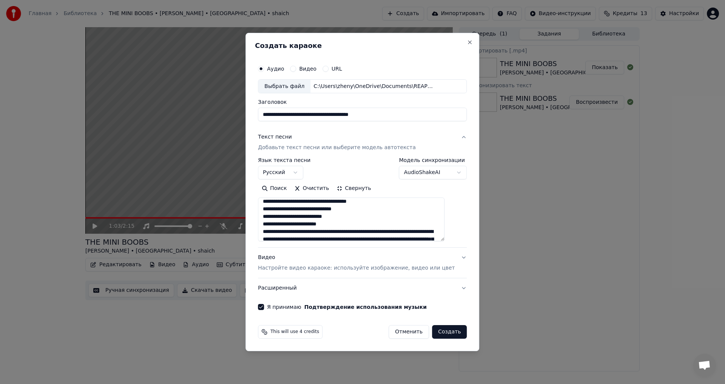
click at [321, 232] on textarea at bounding box center [351, 220] width 186 height 44
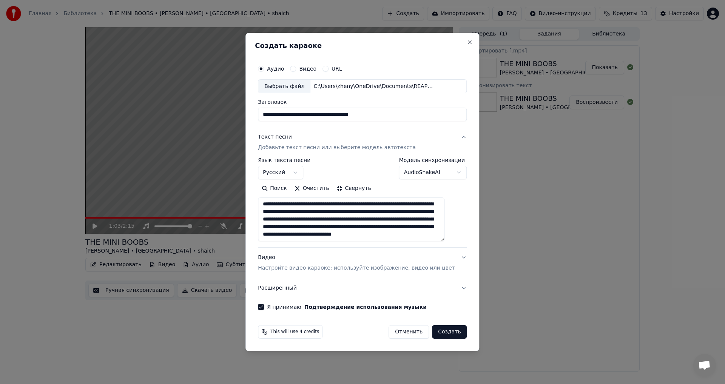
click at [385, 237] on textarea at bounding box center [351, 220] width 186 height 44
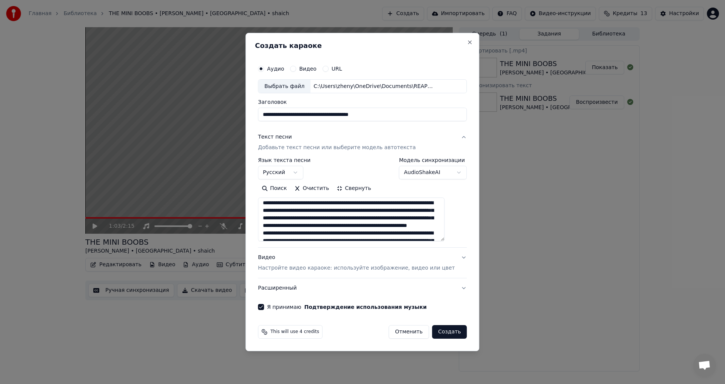
click at [397, 220] on textarea at bounding box center [351, 220] width 186 height 44
click at [387, 201] on textarea at bounding box center [351, 220] width 186 height 44
click at [372, 211] on textarea at bounding box center [351, 220] width 186 height 44
click at [381, 218] on textarea at bounding box center [351, 220] width 186 height 44
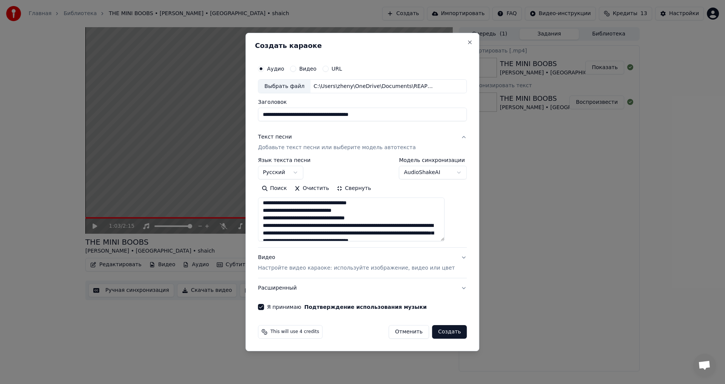
click at [386, 227] on textarea at bounding box center [351, 220] width 186 height 44
click at [313, 234] on textarea at bounding box center [351, 220] width 186 height 44
click at [335, 233] on textarea at bounding box center [351, 220] width 186 height 44
click at [369, 233] on textarea at bounding box center [351, 220] width 186 height 44
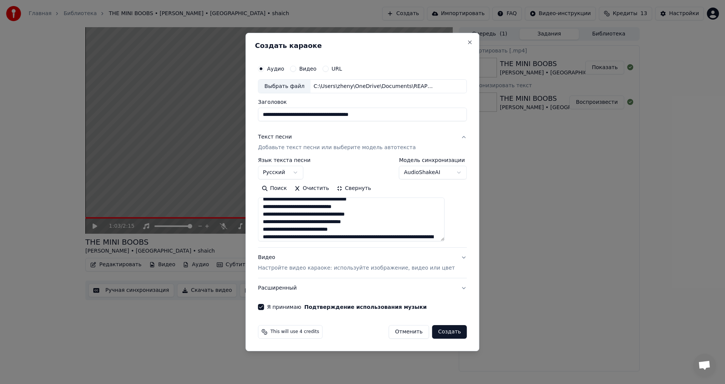
click at [276, 238] on textarea at bounding box center [351, 220] width 186 height 44
click at [369, 237] on textarea at bounding box center [351, 220] width 186 height 44
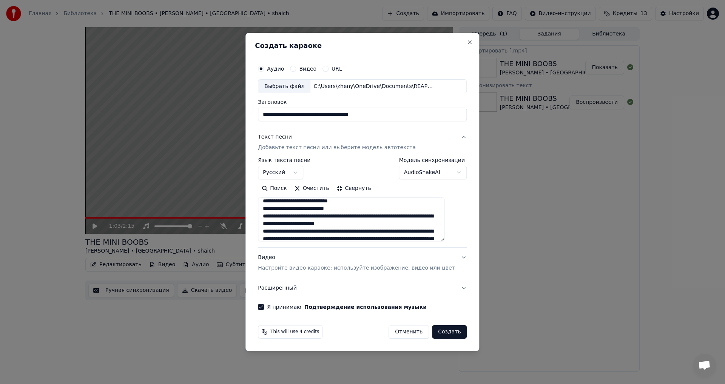
scroll to position [205, 0]
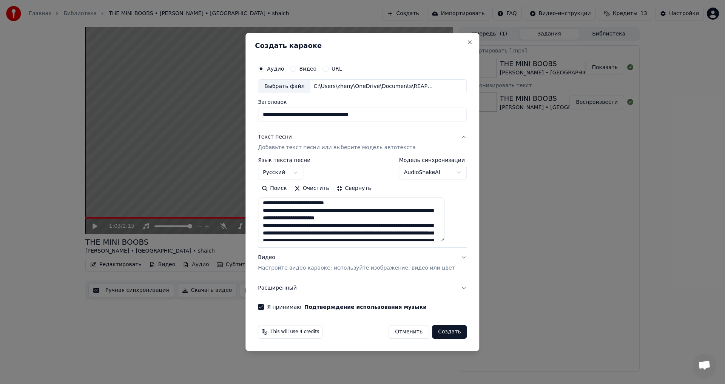
click at [397, 211] on textarea at bounding box center [351, 220] width 186 height 44
click at [276, 219] on textarea at bounding box center [351, 220] width 186 height 44
click at [322, 218] on textarea at bounding box center [351, 220] width 186 height 44
click at [389, 219] on textarea at bounding box center [351, 220] width 186 height 44
click at [276, 232] on textarea at bounding box center [351, 220] width 186 height 44
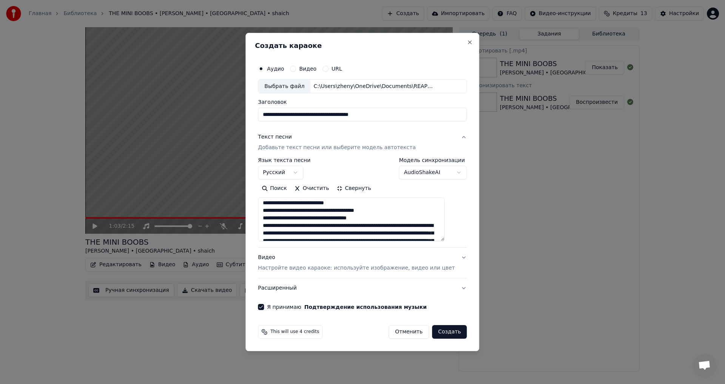
click at [343, 226] on textarea at bounding box center [351, 220] width 186 height 44
click at [368, 226] on textarea at bounding box center [351, 220] width 186 height 44
click at [369, 226] on textarea at bounding box center [351, 220] width 186 height 44
click at [369, 227] on textarea at bounding box center [351, 220] width 186 height 44
click at [368, 233] on textarea at bounding box center [351, 220] width 186 height 44
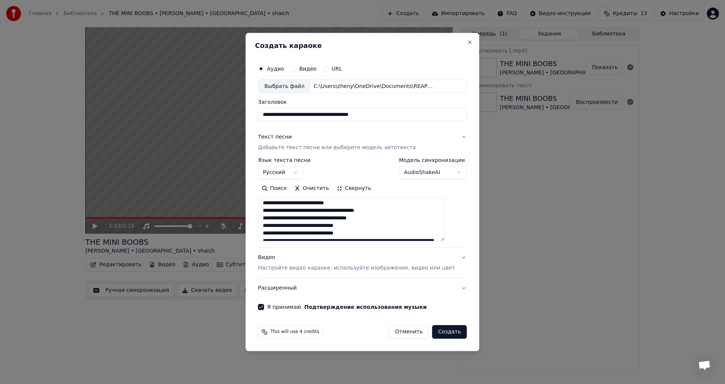
scroll to position [209, 0]
click at [356, 237] on textarea at bounding box center [351, 220] width 186 height 44
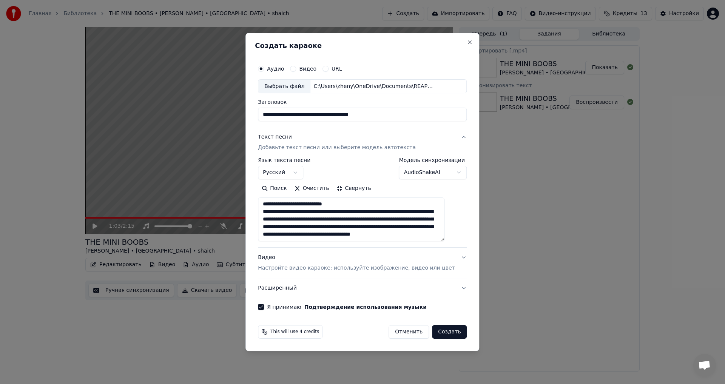
scroll to position [216, 0]
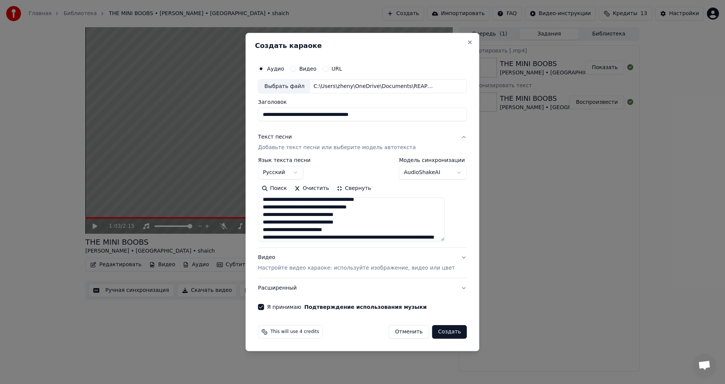
click at [379, 236] on textarea at bounding box center [351, 220] width 186 height 44
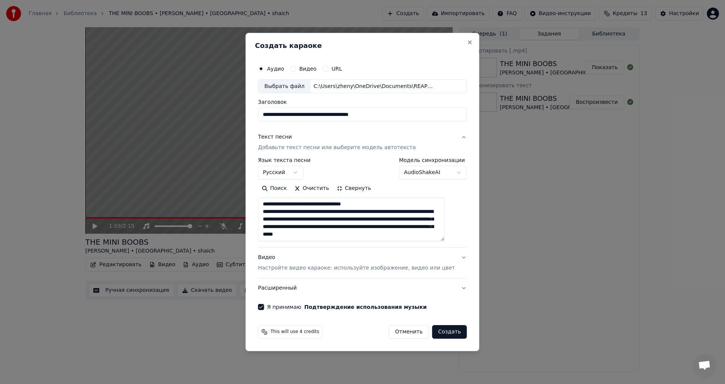
click at [377, 204] on textarea at bounding box center [351, 220] width 186 height 44
click at [300, 212] on textarea at bounding box center [351, 220] width 186 height 44
click at [320, 212] on textarea at bounding box center [351, 220] width 186 height 44
click at [321, 213] on textarea at bounding box center [351, 220] width 186 height 44
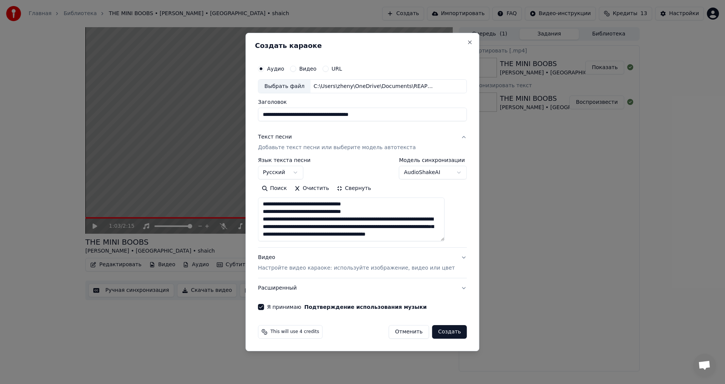
click at [387, 211] on textarea at bounding box center [351, 220] width 186 height 44
click at [349, 219] on textarea at bounding box center [351, 220] width 186 height 44
click at [381, 226] on textarea at bounding box center [351, 220] width 186 height 44
click at [377, 234] on textarea at bounding box center [351, 220] width 186 height 44
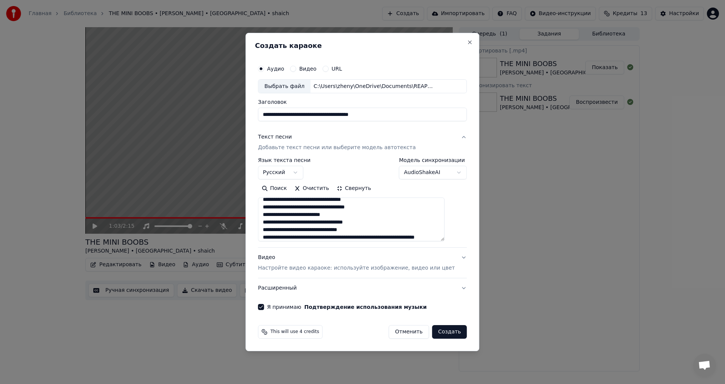
scroll to position [272, 0]
click at [385, 228] on textarea at bounding box center [351, 220] width 186 height 44
click at [367, 235] on textarea at bounding box center [351, 220] width 186 height 44
type textarea "**********"
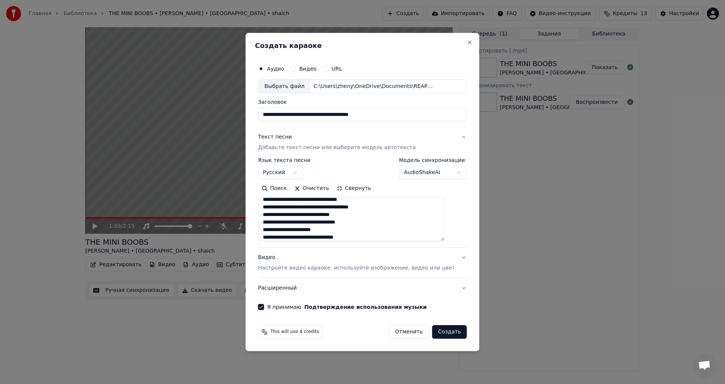
click at [442, 331] on button "Создать" at bounding box center [449, 332] width 35 height 14
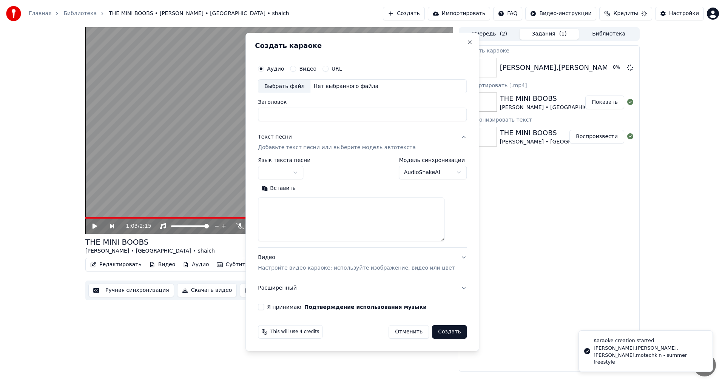
scroll to position [0, 0]
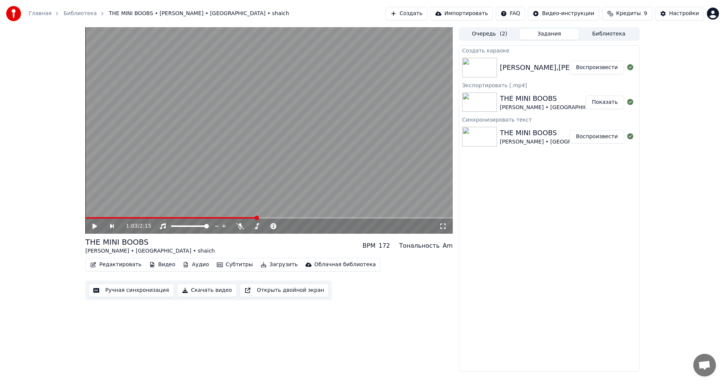
click at [607, 65] on button "Воспроизвести" at bounding box center [596, 68] width 55 height 14
click at [442, 225] on icon at bounding box center [443, 226] width 8 height 6
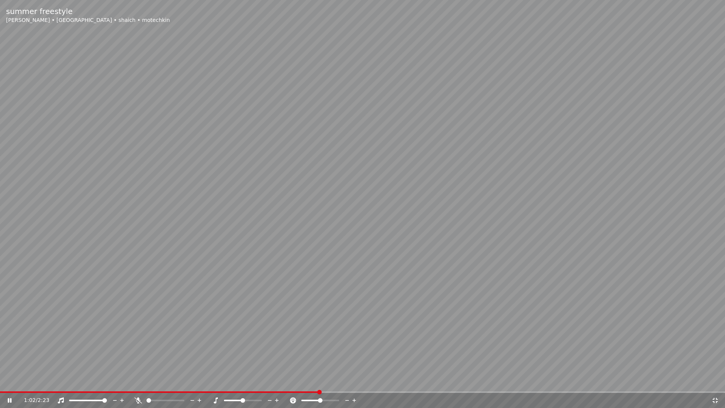
click at [715, 383] on icon at bounding box center [715, 400] width 8 height 6
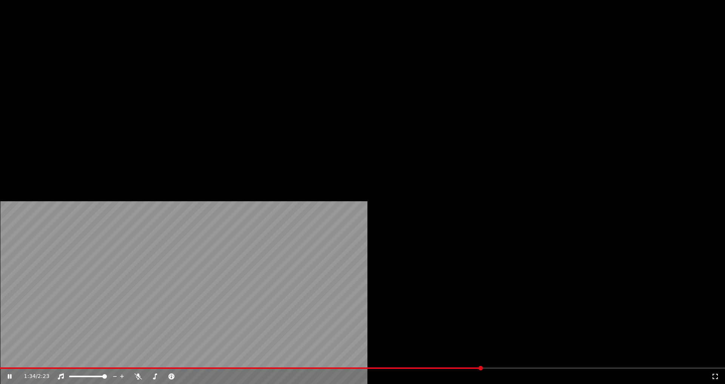
click at [122, 63] on button "Редактировать" at bounding box center [115, 58] width 57 height 11
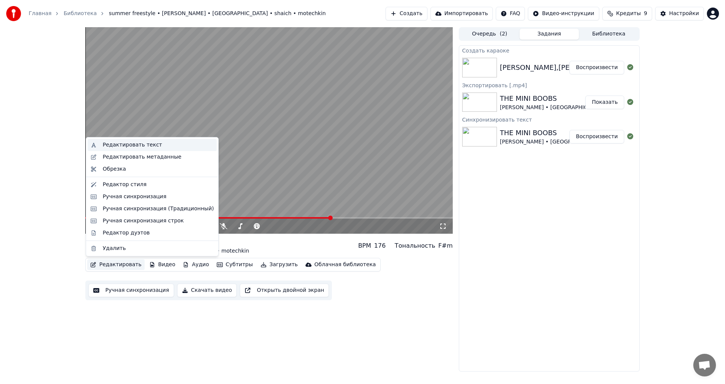
click at [132, 146] on div "Редактировать текст" at bounding box center [132, 145] width 59 height 8
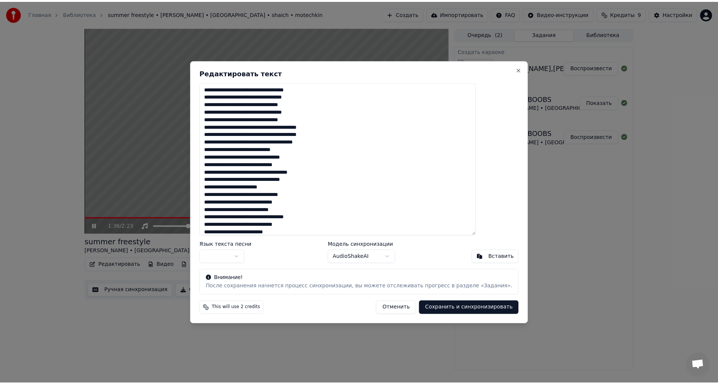
scroll to position [151, 0]
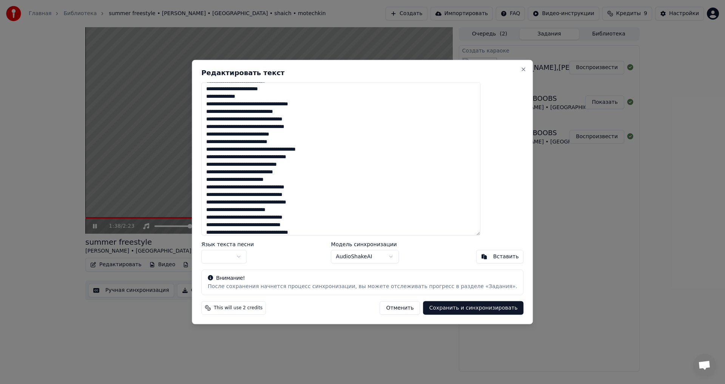
click at [249, 157] on textarea at bounding box center [340, 159] width 279 height 154
click at [251, 156] on textarea at bounding box center [340, 159] width 279 height 154
type textarea "**********"
click at [440, 309] on button "Сохранить и синхронизировать" at bounding box center [473, 308] width 100 height 14
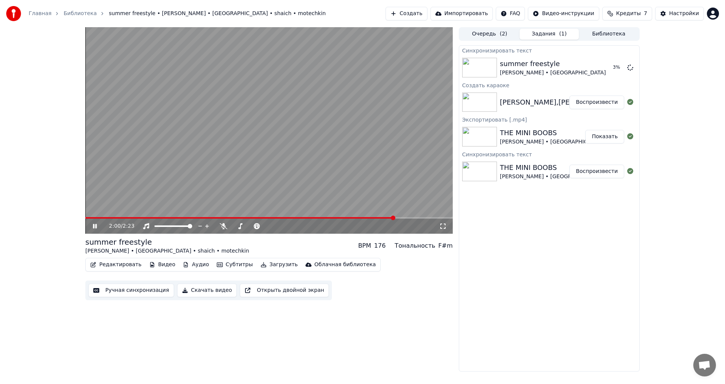
click at [276, 146] on video at bounding box center [268, 130] width 367 height 206
click at [108, 263] on button "Редактировать" at bounding box center [115, 264] width 57 height 11
click at [426, 297] on div "Редактировать Видео Аудио Субтитры Загрузить Облачная библиотека Ручная синхрон…" at bounding box center [268, 279] width 367 height 42
click at [120, 264] on button "Редактировать" at bounding box center [115, 264] width 57 height 11
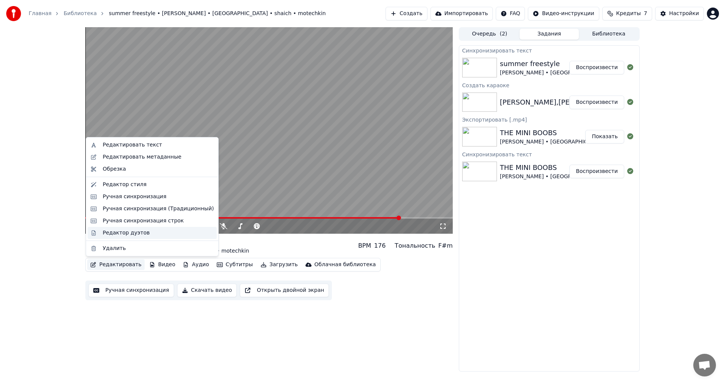
click at [128, 233] on div "Редактор дуэтов" at bounding box center [126, 233] width 47 height 8
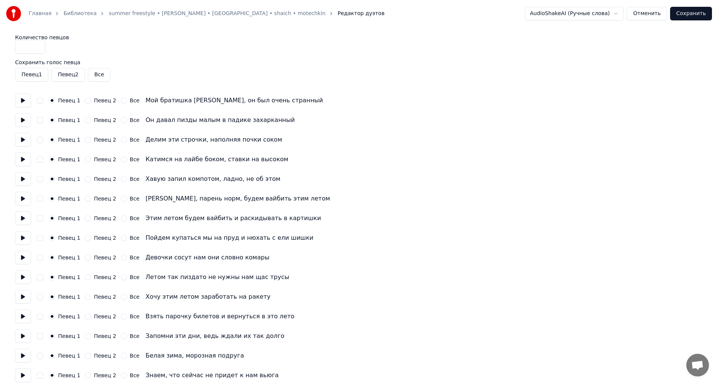
click at [86, 141] on button "Певец 2" at bounding box center [88, 140] width 6 height 6
click at [85, 159] on button "Певец 2" at bounding box center [88, 159] width 6 height 6
click at [86, 217] on button "Певец 2" at bounding box center [88, 218] width 6 height 6
click at [85, 238] on button "Певец 2" at bounding box center [88, 238] width 6 height 6
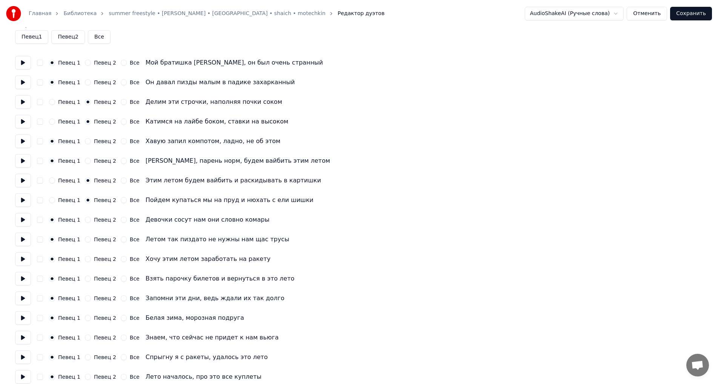
click at [86, 258] on button "Певец 2" at bounding box center [88, 259] width 6 height 6
click at [85, 277] on button "Певец 2" at bounding box center [88, 279] width 6 height 6
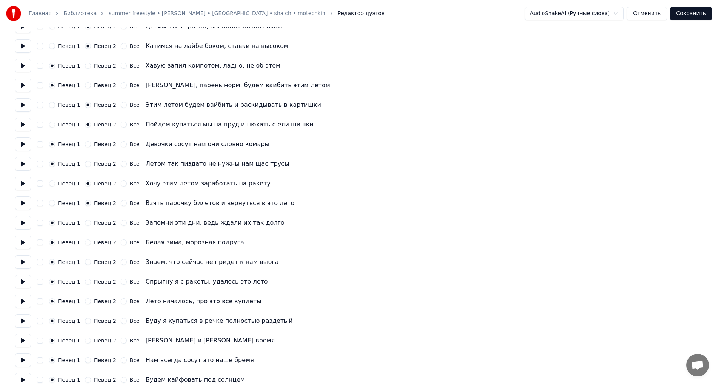
click at [85, 261] on button "Певец 2" at bounding box center [88, 262] width 6 height 6
click at [86, 283] on button "Певец 2" at bounding box center [88, 282] width 6 height 6
click at [85, 342] on button "Певец 2" at bounding box center [88, 340] width 6 height 6
click at [87, 360] on button "Певец 2" at bounding box center [88, 360] width 6 height 6
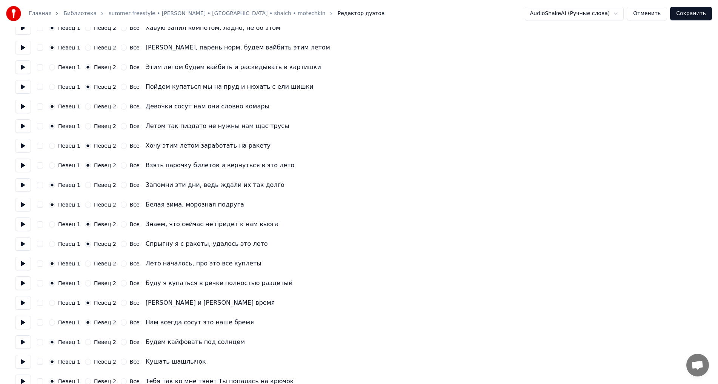
scroll to position [189, 0]
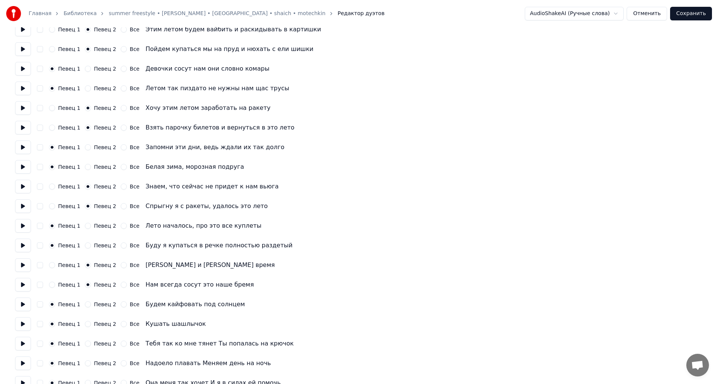
drag, startPoint x: 84, startPoint y: 344, endPoint x: 85, endPoint y: 351, distance: 6.5
click at [85, 344] on button "Певец 2" at bounding box center [88, 343] width 6 height 6
click at [85, 362] on button "Певец 2" at bounding box center [88, 363] width 6 height 6
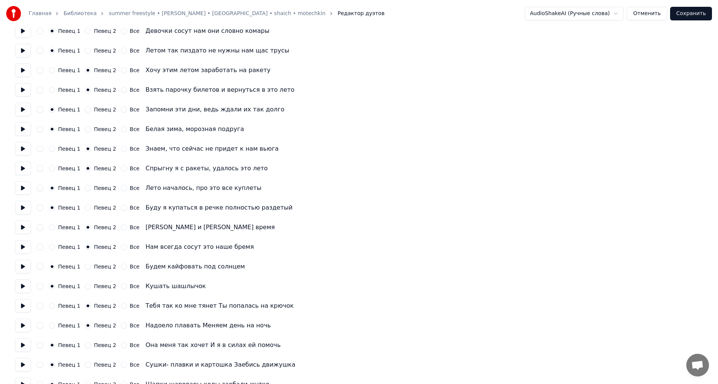
scroll to position [264, 0]
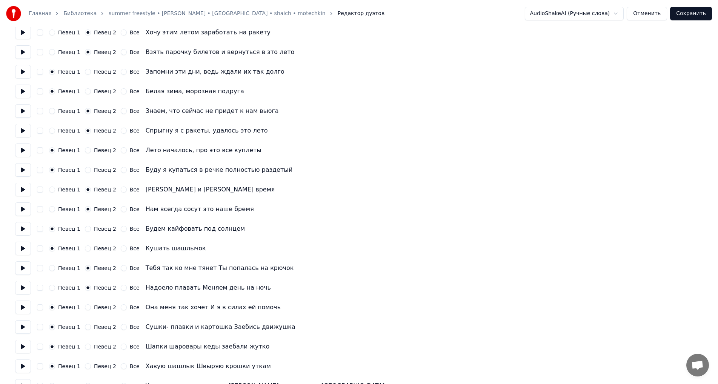
click at [86, 345] on button "Певец 2" at bounding box center [88, 346] width 6 height 6
drag, startPoint x: 85, startPoint y: 365, endPoint x: 91, endPoint y: 358, distance: 9.4
click at [86, 365] on button "Певец 2" at bounding box center [88, 366] width 6 height 6
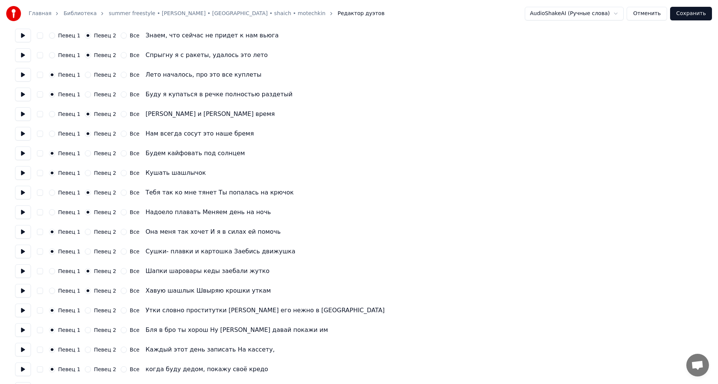
scroll to position [415, 0]
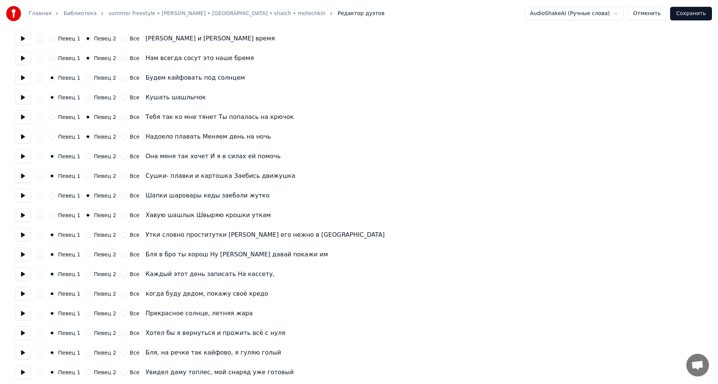
click at [86, 273] on button "Певец 2" at bounding box center [88, 274] width 6 height 6
click at [85, 295] on button "Певец 2" at bounding box center [88, 294] width 6 height 6
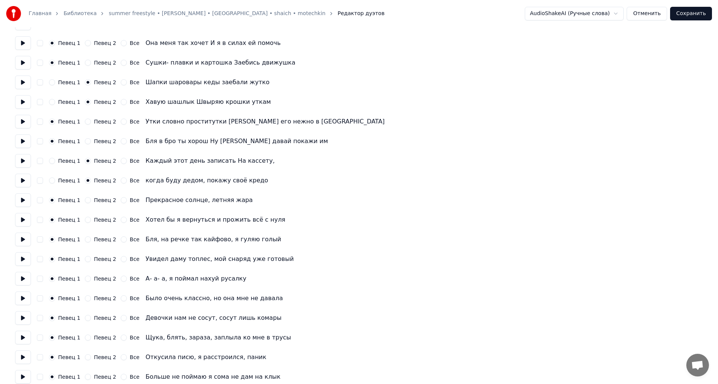
click at [86, 239] on button "Певец 2" at bounding box center [88, 239] width 6 height 6
click at [85, 259] on button "Певец 2" at bounding box center [88, 259] width 6 height 6
click at [86, 316] on button "Певец 2" at bounding box center [88, 318] width 6 height 6
click at [85, 339] on button "Певец 2" at bounding box center [88, 337] width 6 height 6
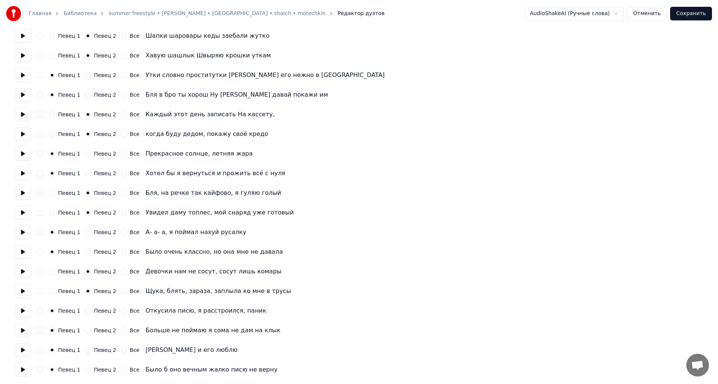
click at [85, 350] on button "Певец 2" at bounding box center [88, 350] width 6 height 6
click at [85, 369] on button "Певец 2" at bounding box center [88, 369] width 6 height 6
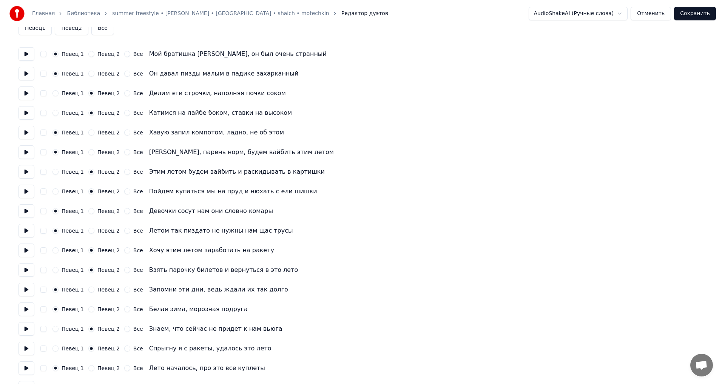
scroll to position [0, 0]
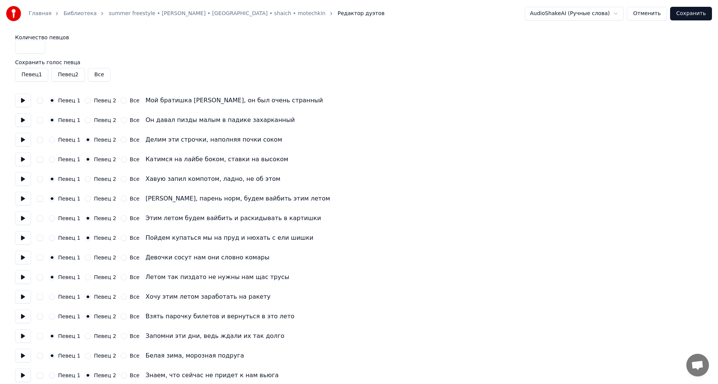
click at [688, 11] on button "Сохранить" at bounding box center [691, 14] width 42 height 14
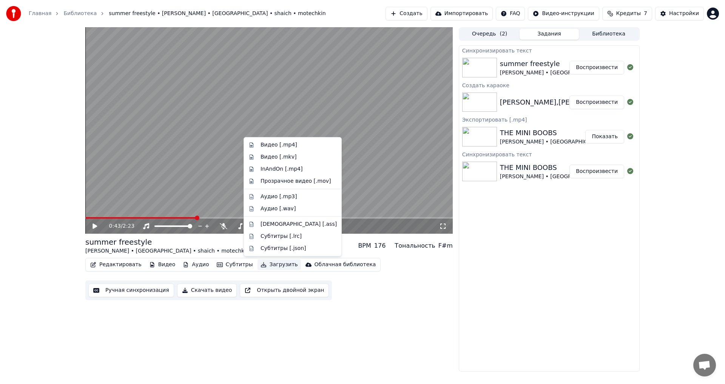
click at [274, 267] on button "Загрузить" at bounding box center [278, 264] width 43 height 11
click at [285, 142] on div "Видео [.mp4]" at bounding box center [278, 145] width 37 height 8
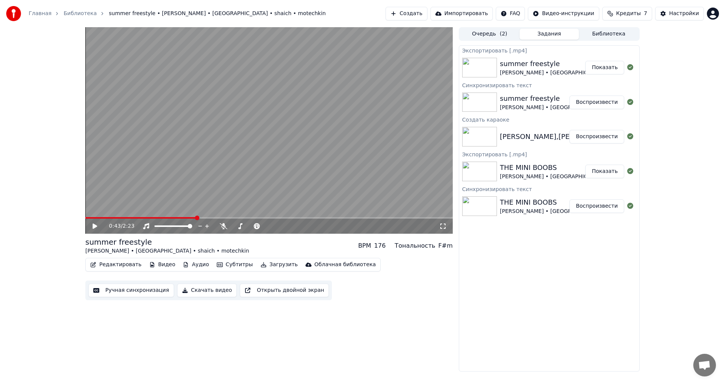
click at [608, 68] on button "Показать" at bounding box center [604, 68] width 39 height 14
